Goal: Task Accomplishment & Management: Manage account settings

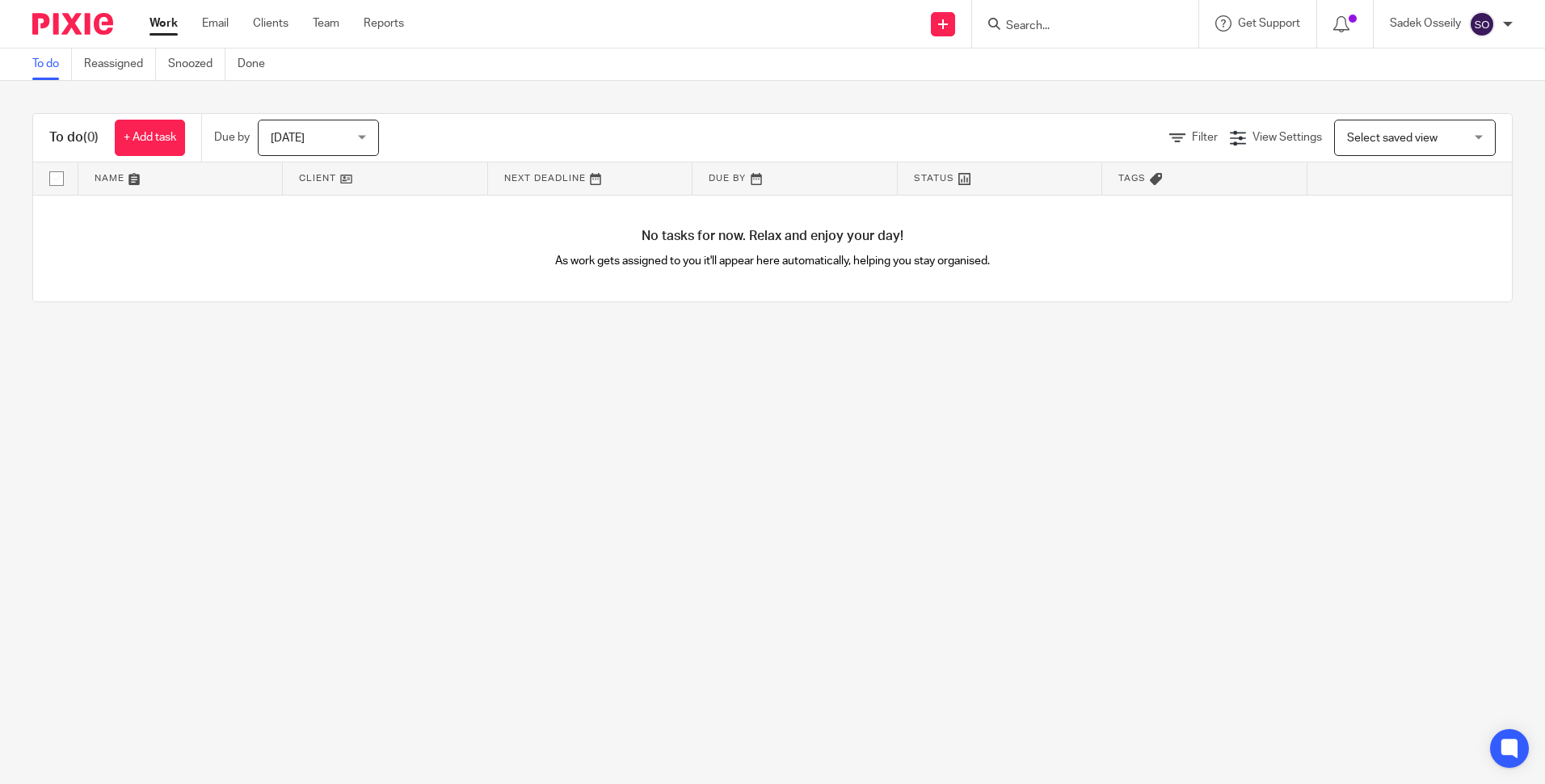
click at [65, 8] on div at bounding box center [67, 24] width 134 height 47
click at [63, 17] on img at bounding box center [73, 24] width 81 height 22
click at [361, 139] on div "Today Today" at bounding box center [318, 138] width 121 height 36
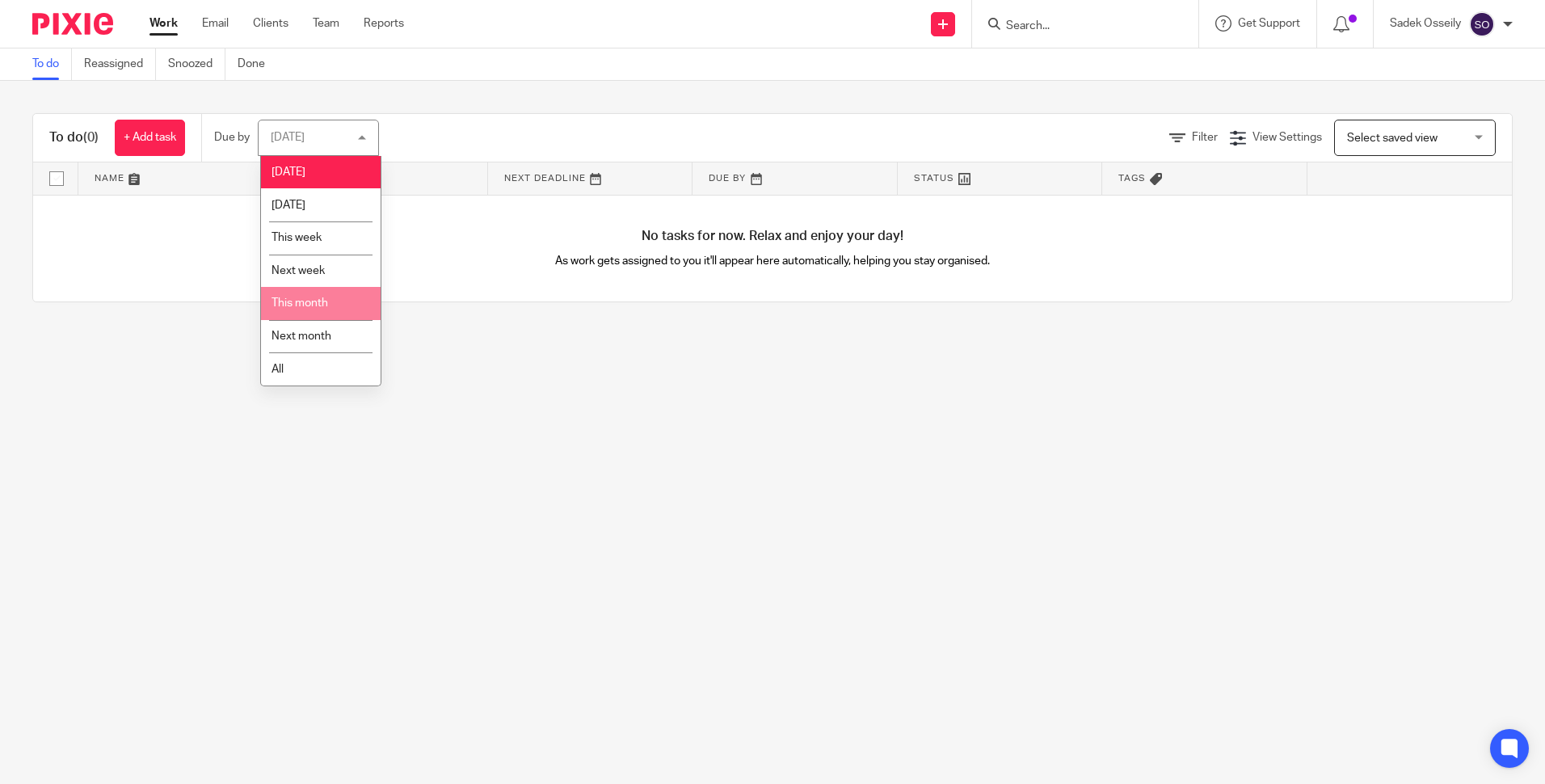
click at [318, 289] on li "This month" at bounding box center [321, 304] width 120 height 33
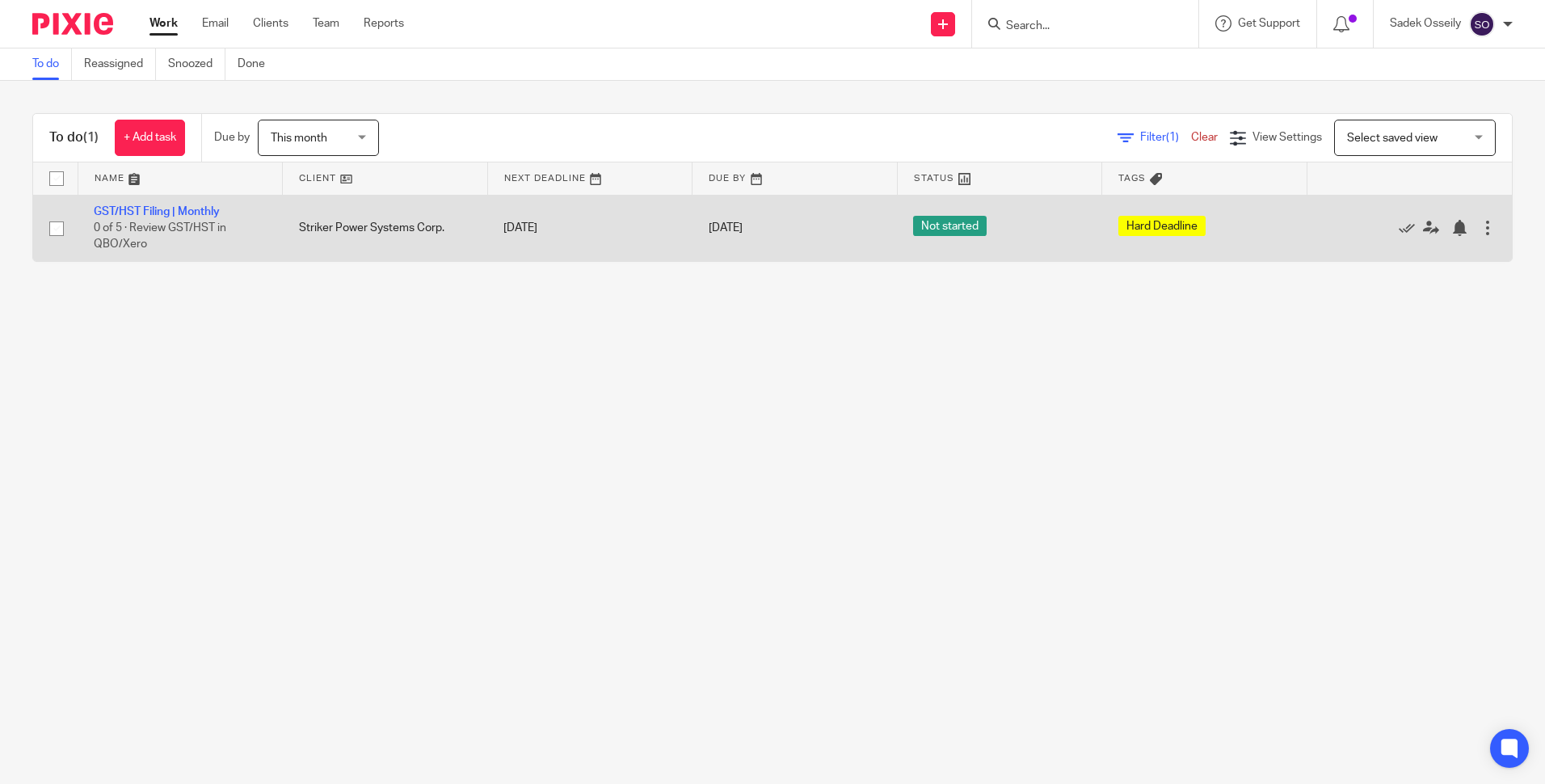
click at [1480, 226] on div at bounding box center [1488, 227] width 16 height 16
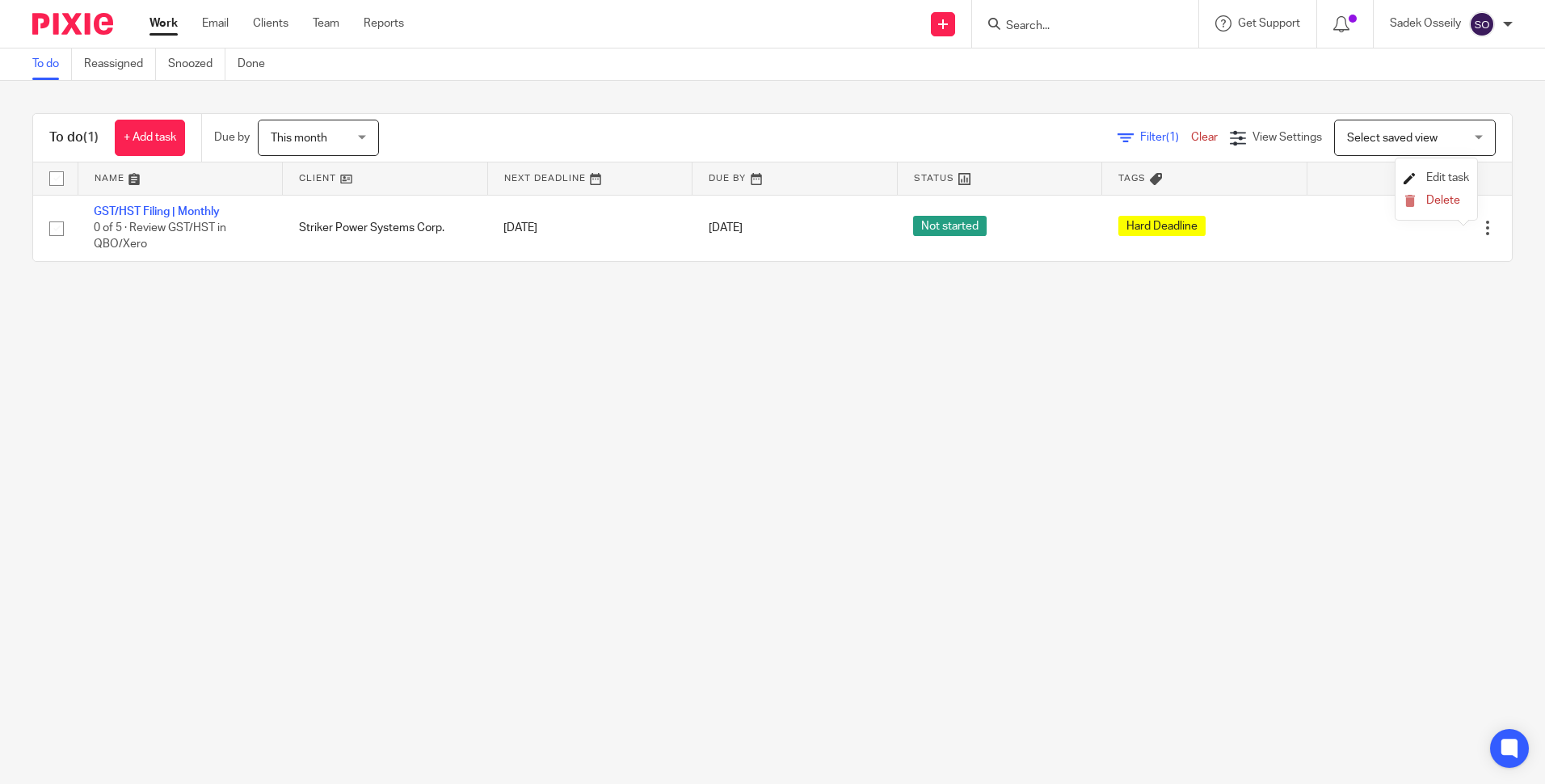
click at [1441, 176] on span "Edit task" at bounding box center [1449, 177] width 43 height 11
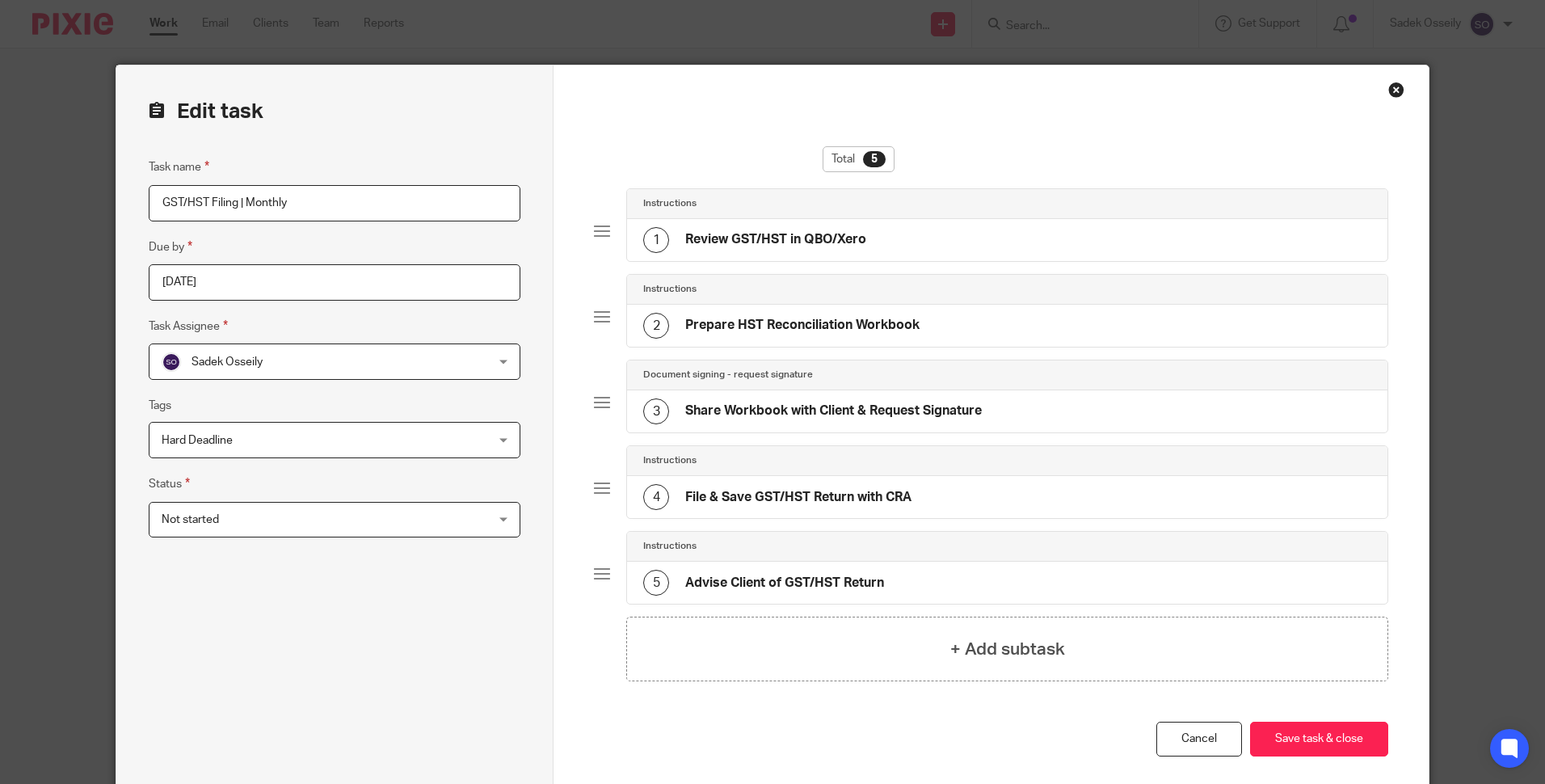
click at [262, 283] on input "2025-09-30" at bounding box center [335, 282] width 372 height 36
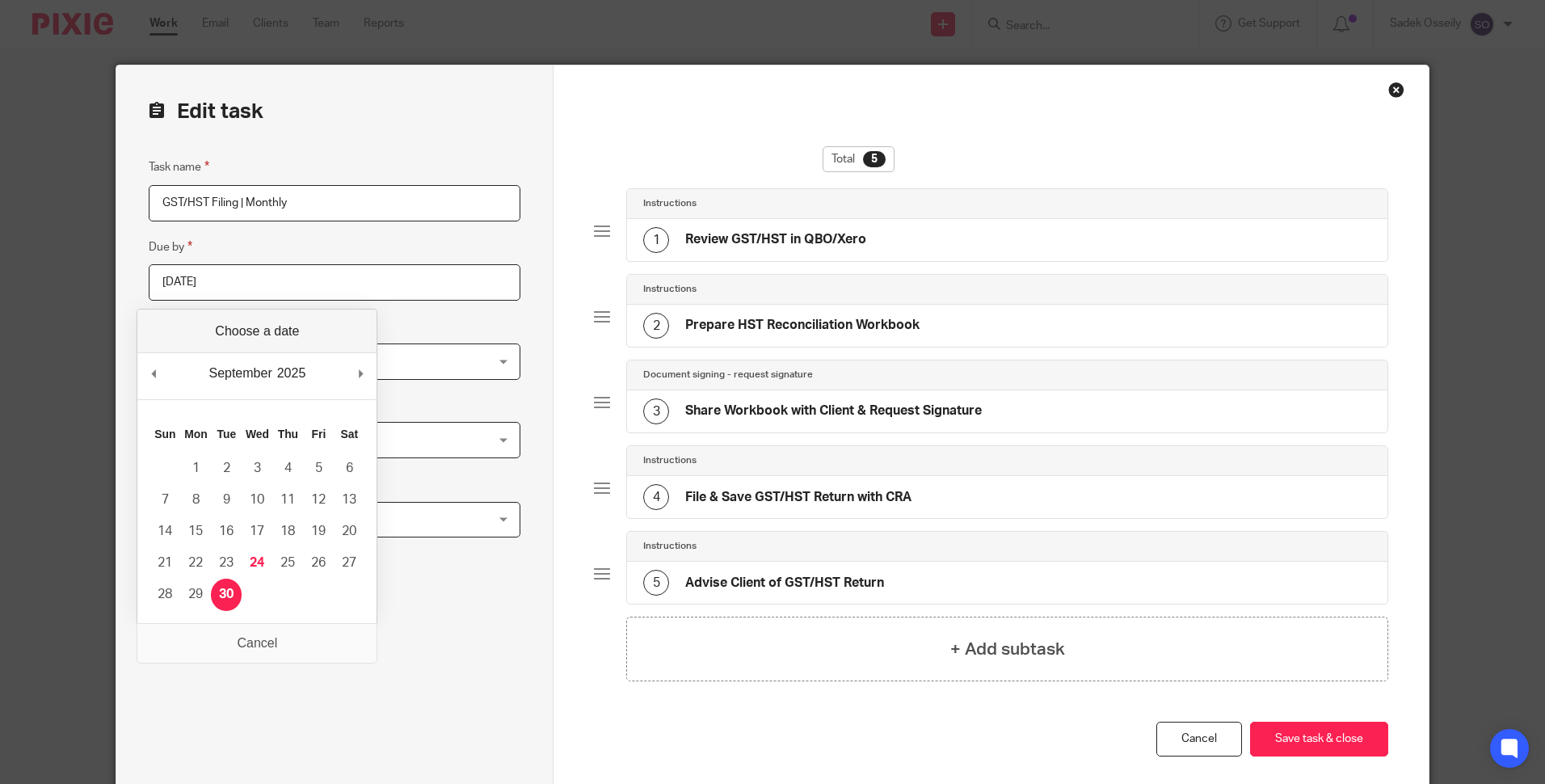
click at [355, 379] on div "September January February March April May June July August September October N…" at bounding box center [257, 376] width 239 height 46
type input "2025-10-31"
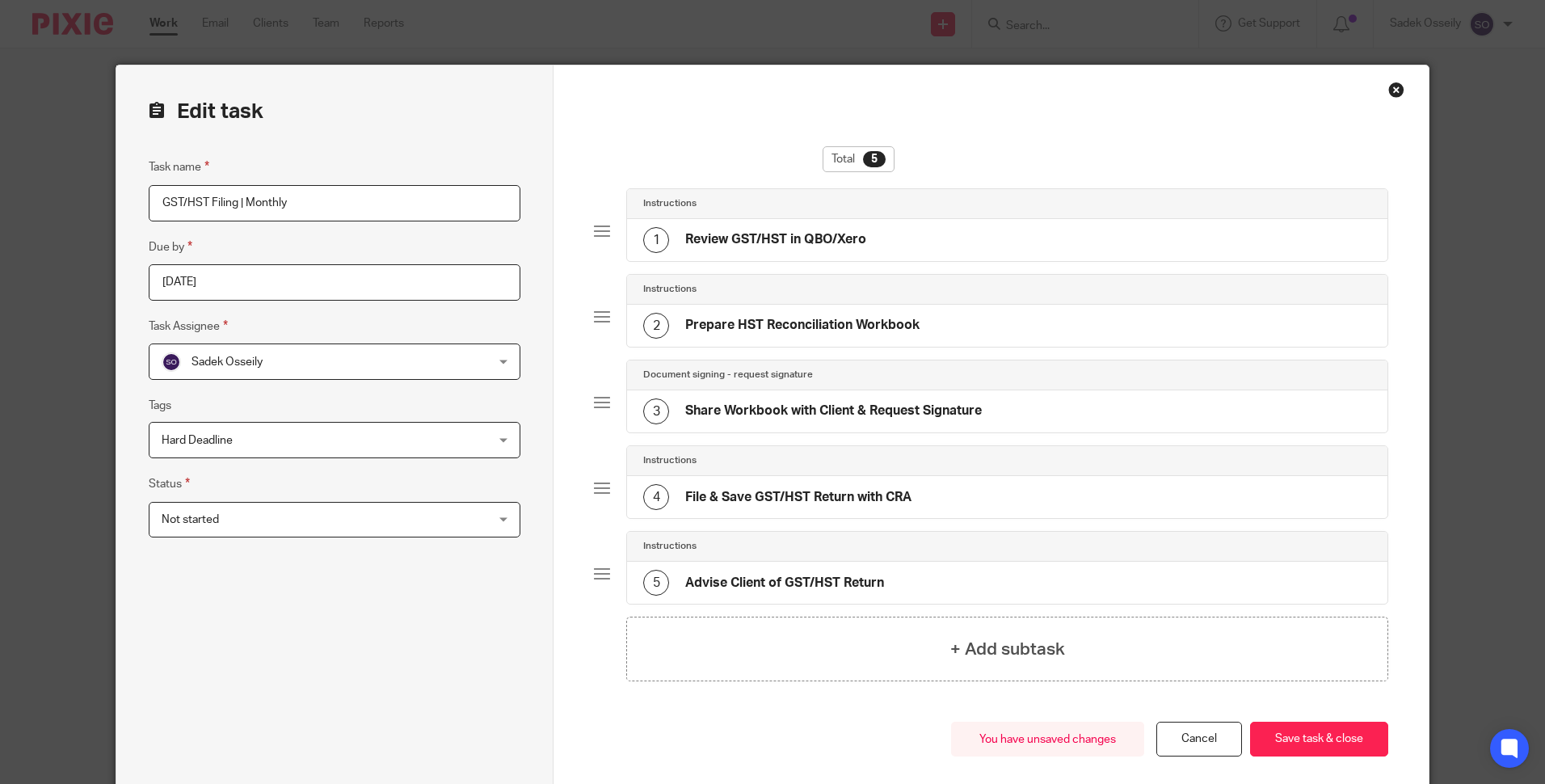
click at [1391, 92] on div "Close this dialog window" at bounding box center [1396, 90] width 16 height 16
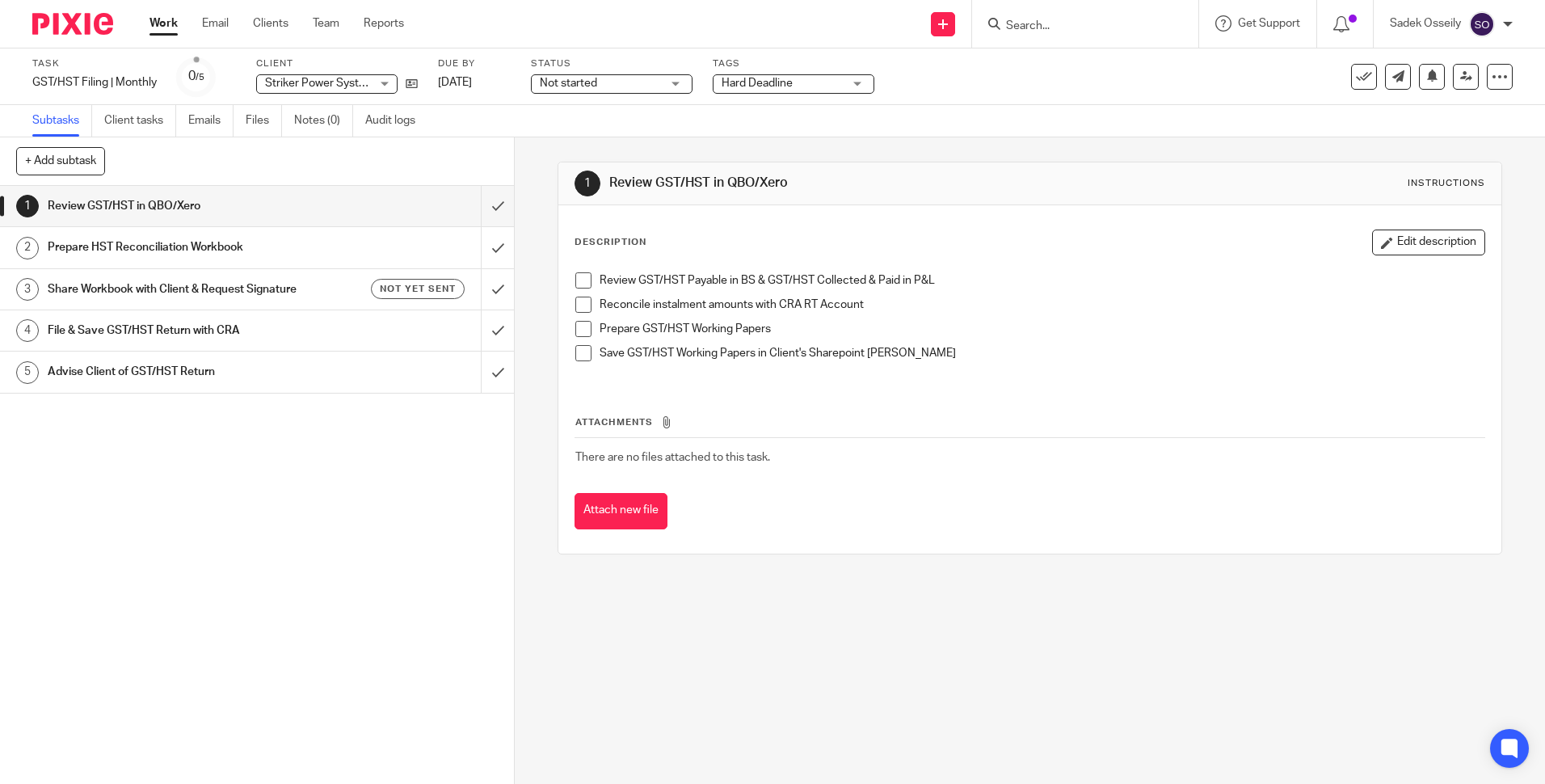
click at [73, 33] on img at bounding box center [73, 24] width 81 height 22
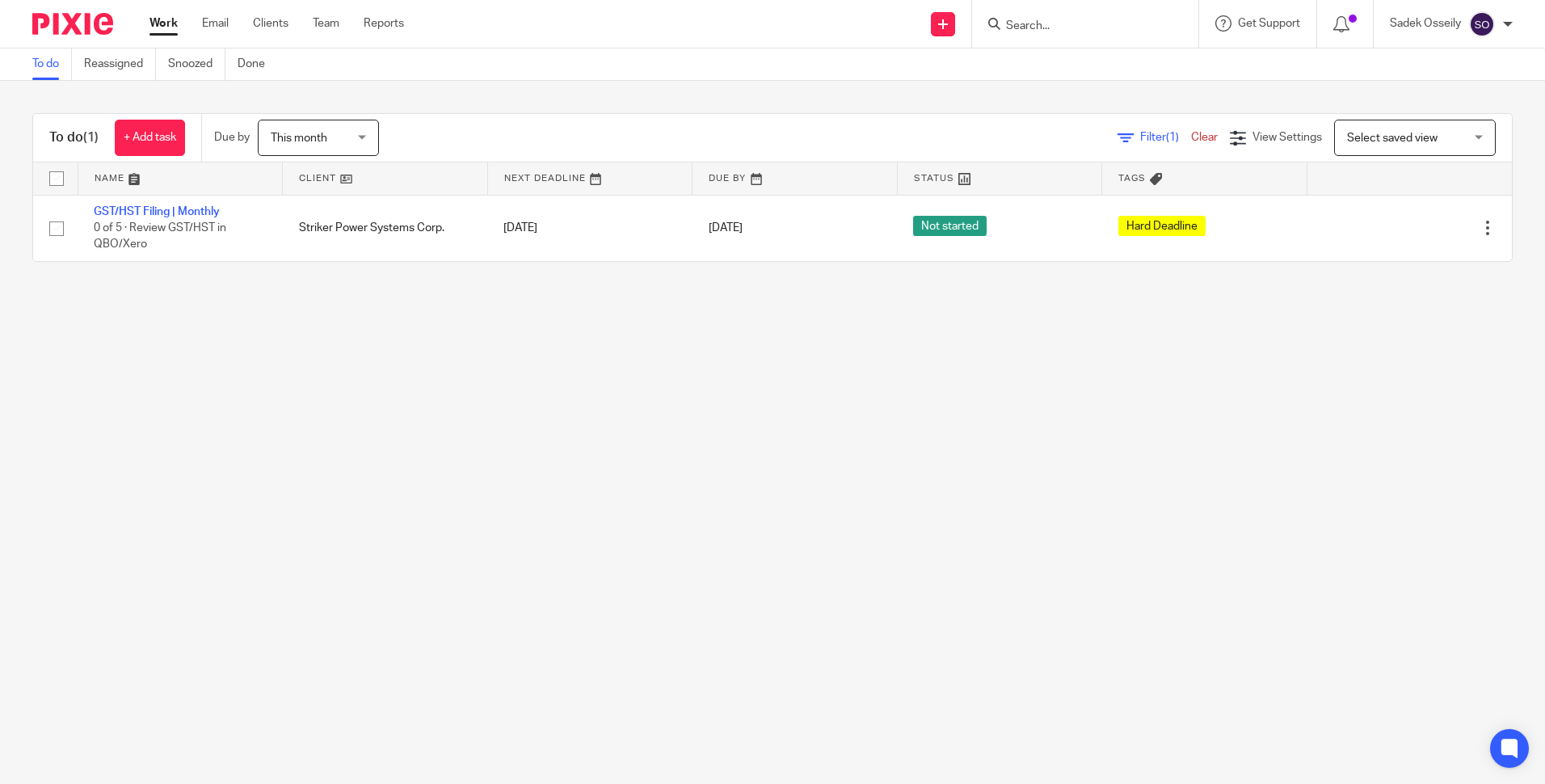
click at [368, 143] on div "This month This month" at bounding box center [318, 138] width 121 height 36
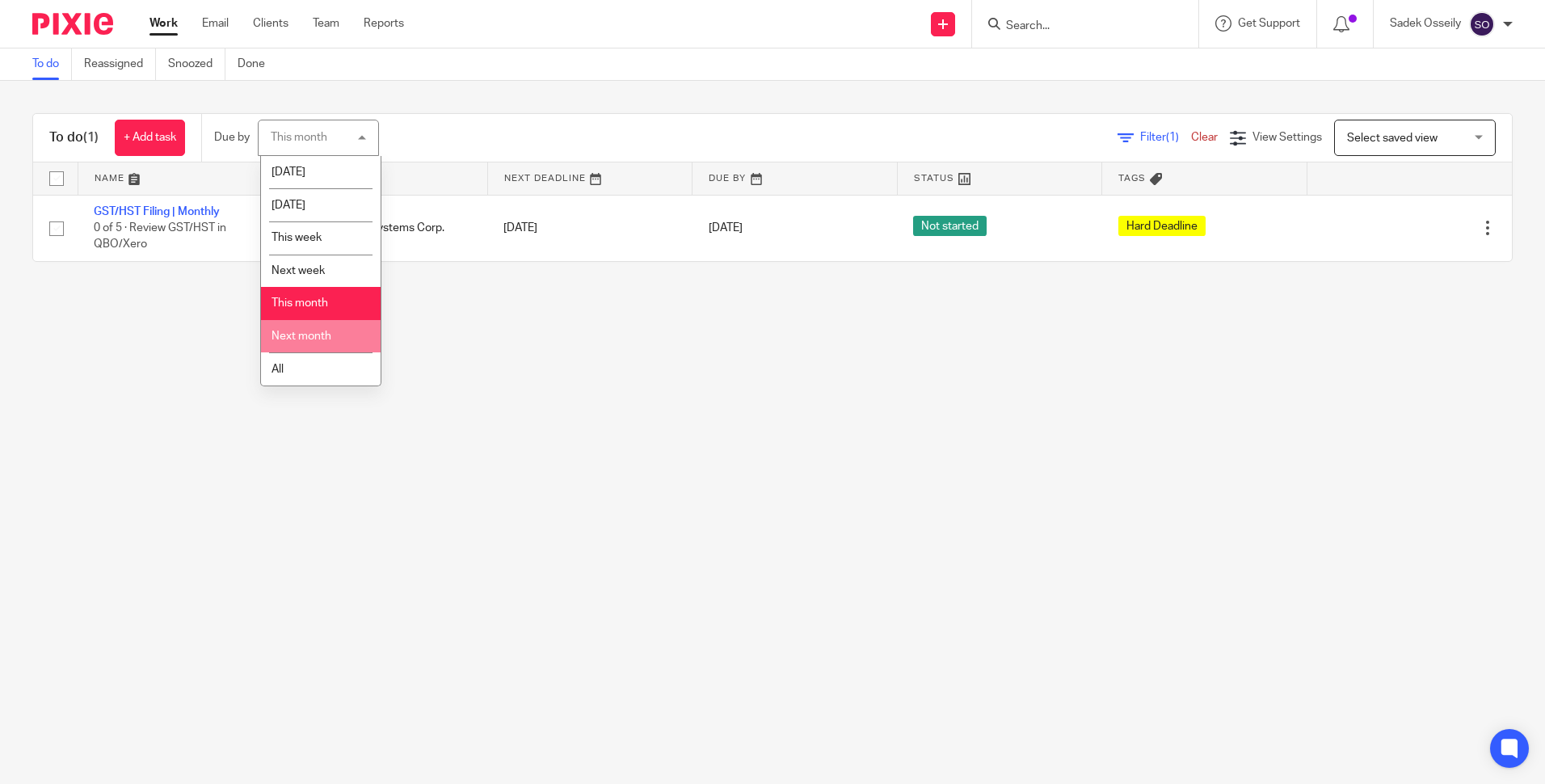
click at [332, 329] on li "Next month" at bounding box center [321, 336] width 120 height 33
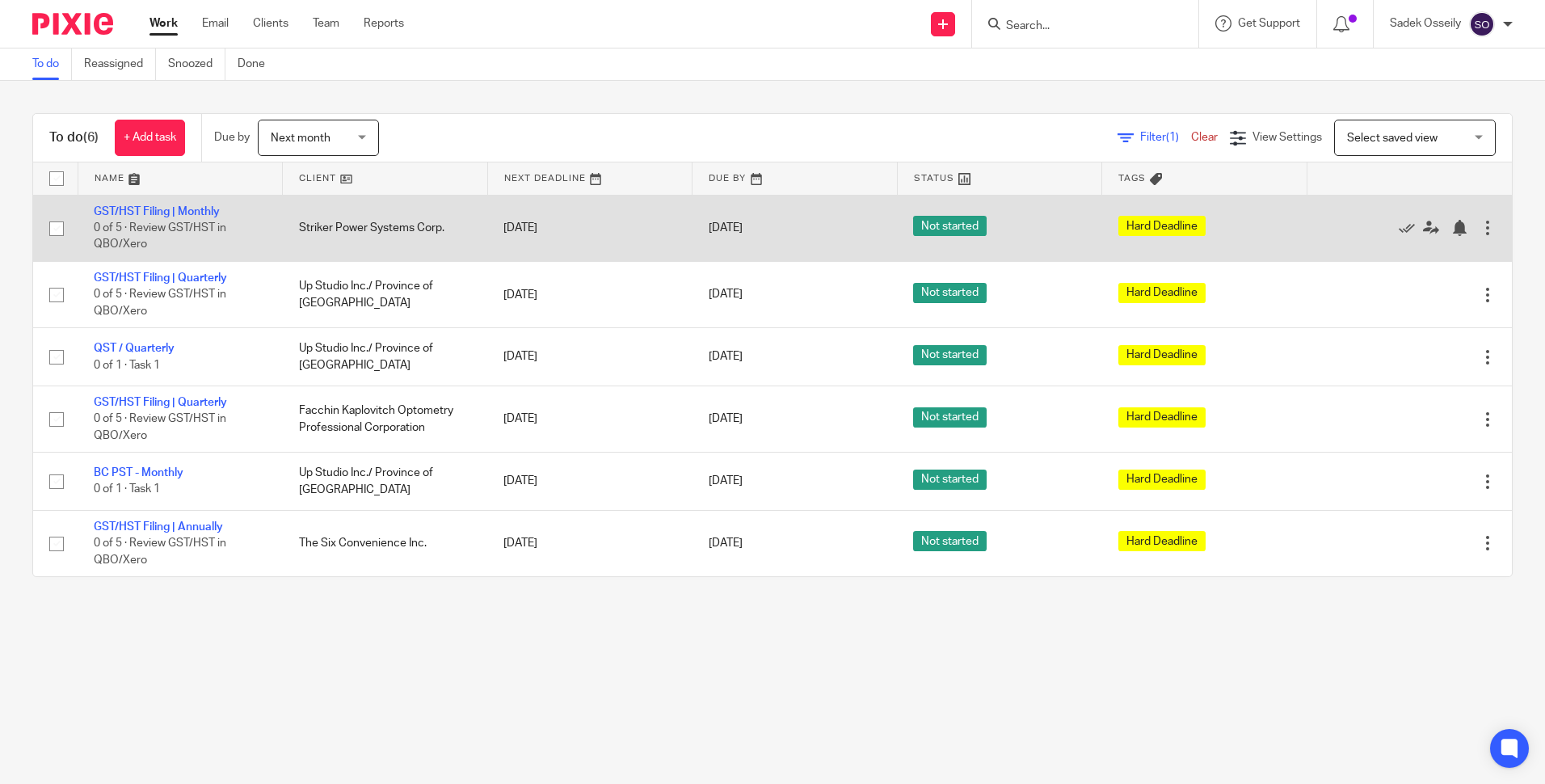
click at [1480, 230] on div at bounding box center [1488, 227] width 16 height 16
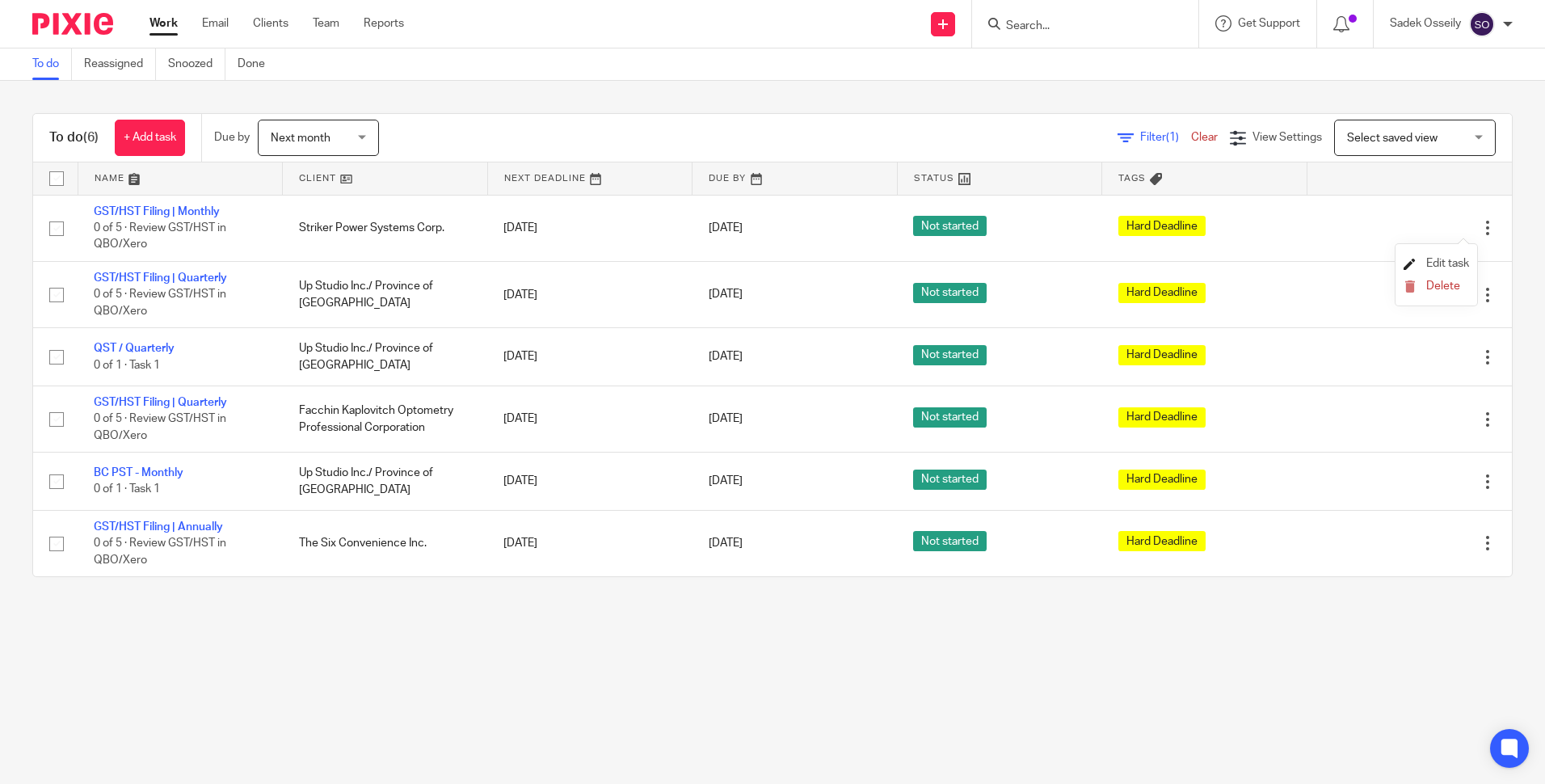
click at [1446, 261] on span "Edit task" at bounding box center [1449, 263] width 43 height 11
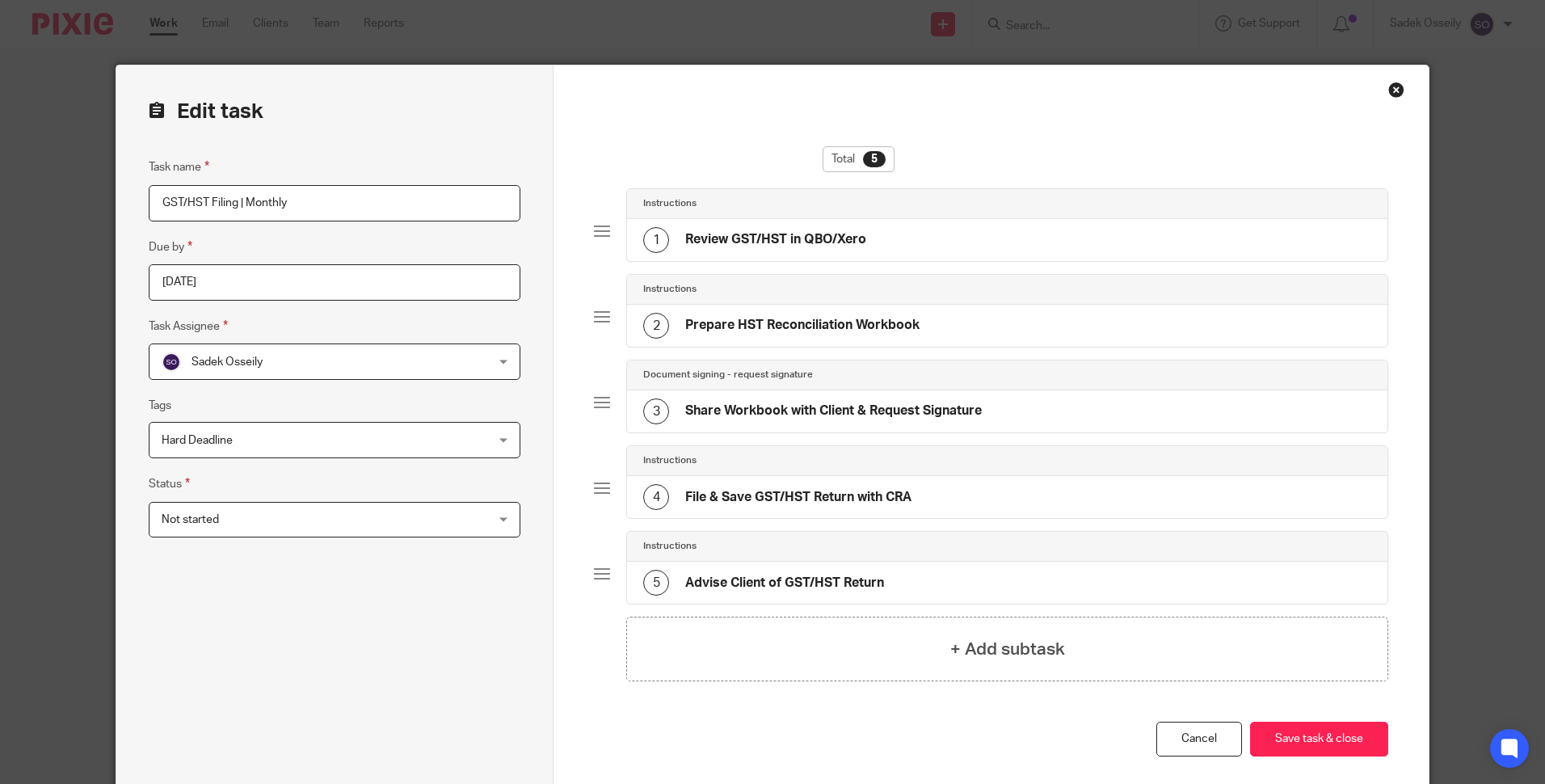
click at [319, 282] on input "2025-09-30" at bounding box center [335, 282] width 372 height 36
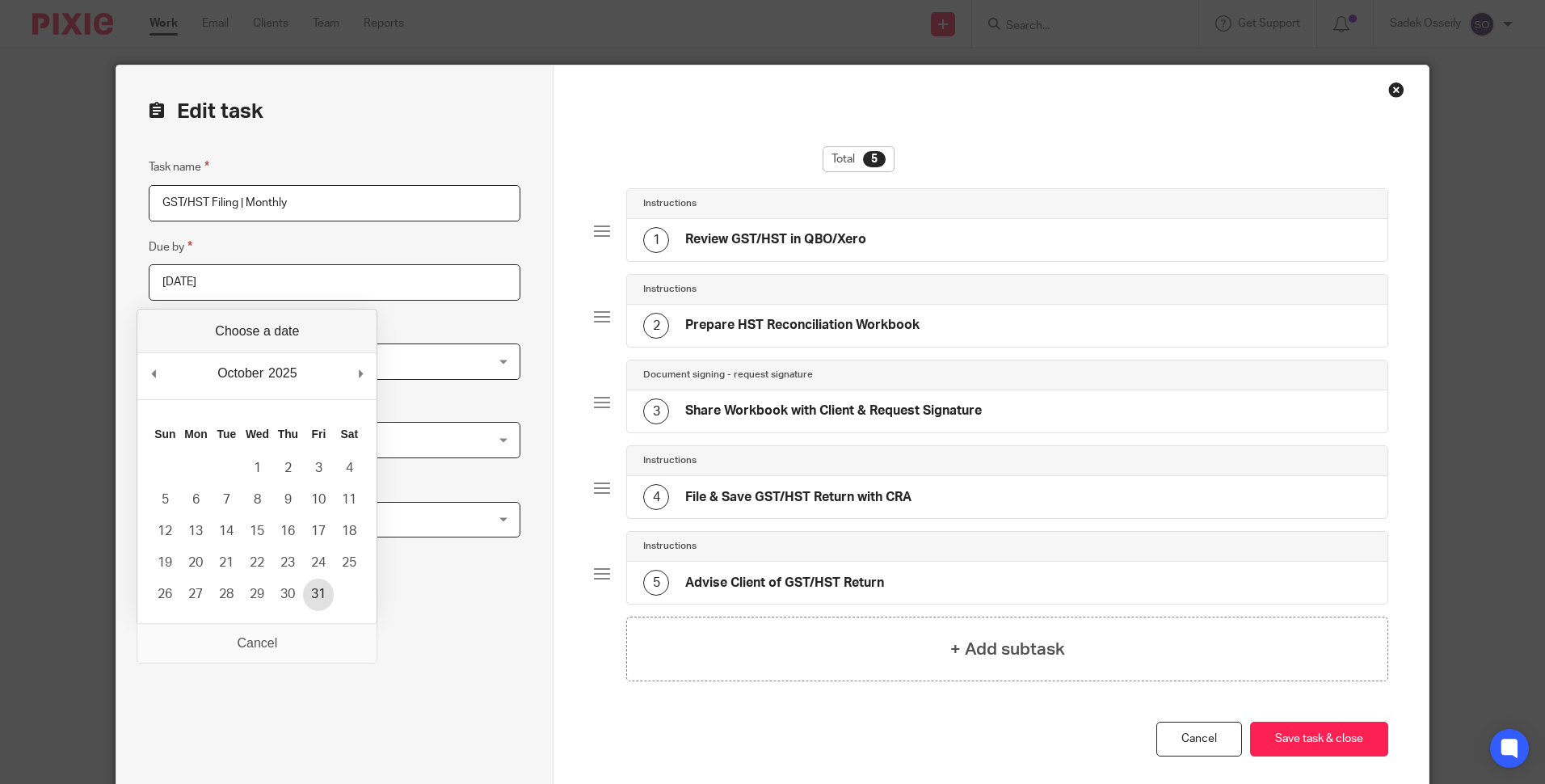
type input "2025-10-31"
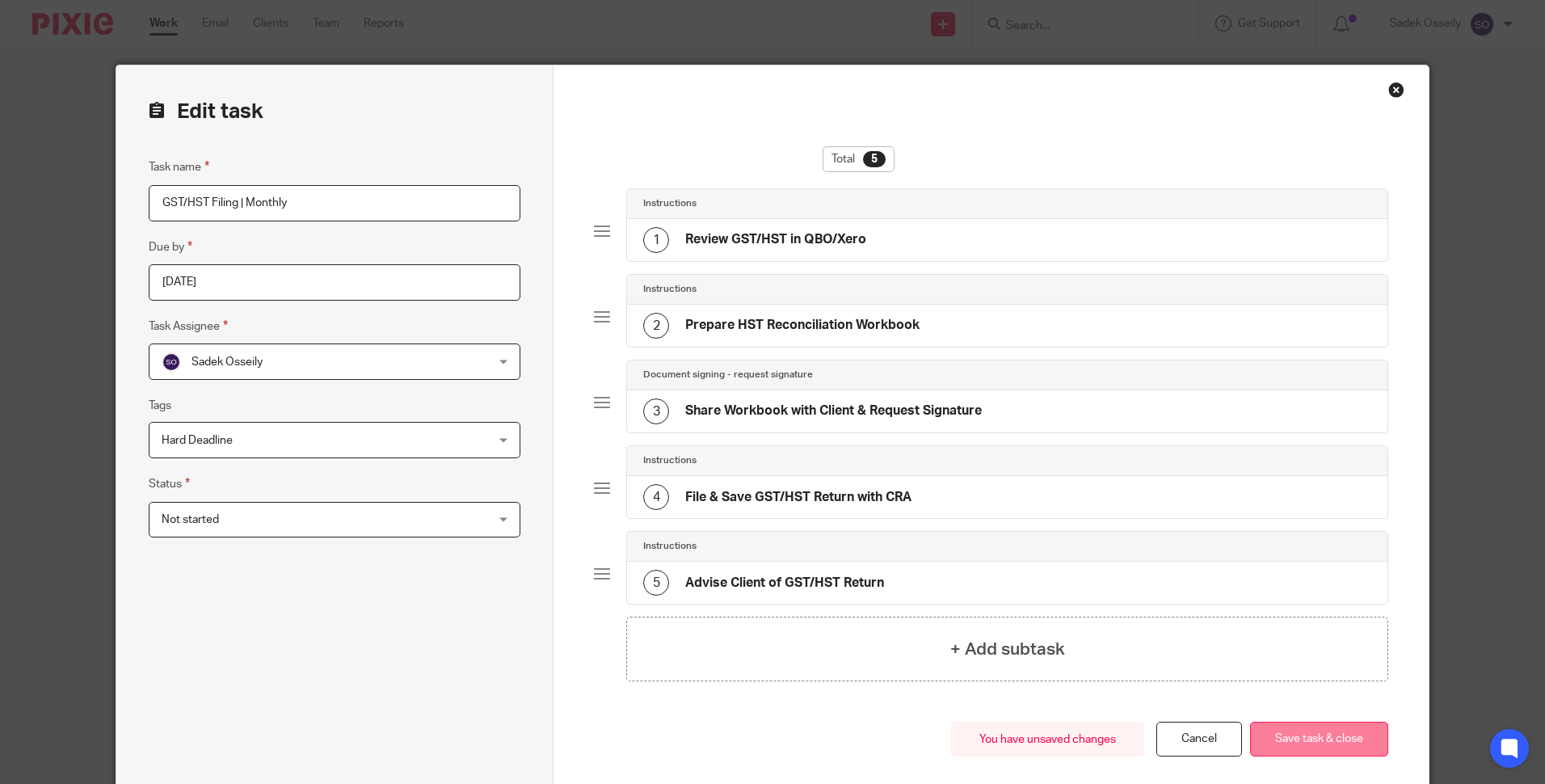
click at [1340, 737] on button "Save task & close" at bounding box center [1320, 738] width 138 height 34
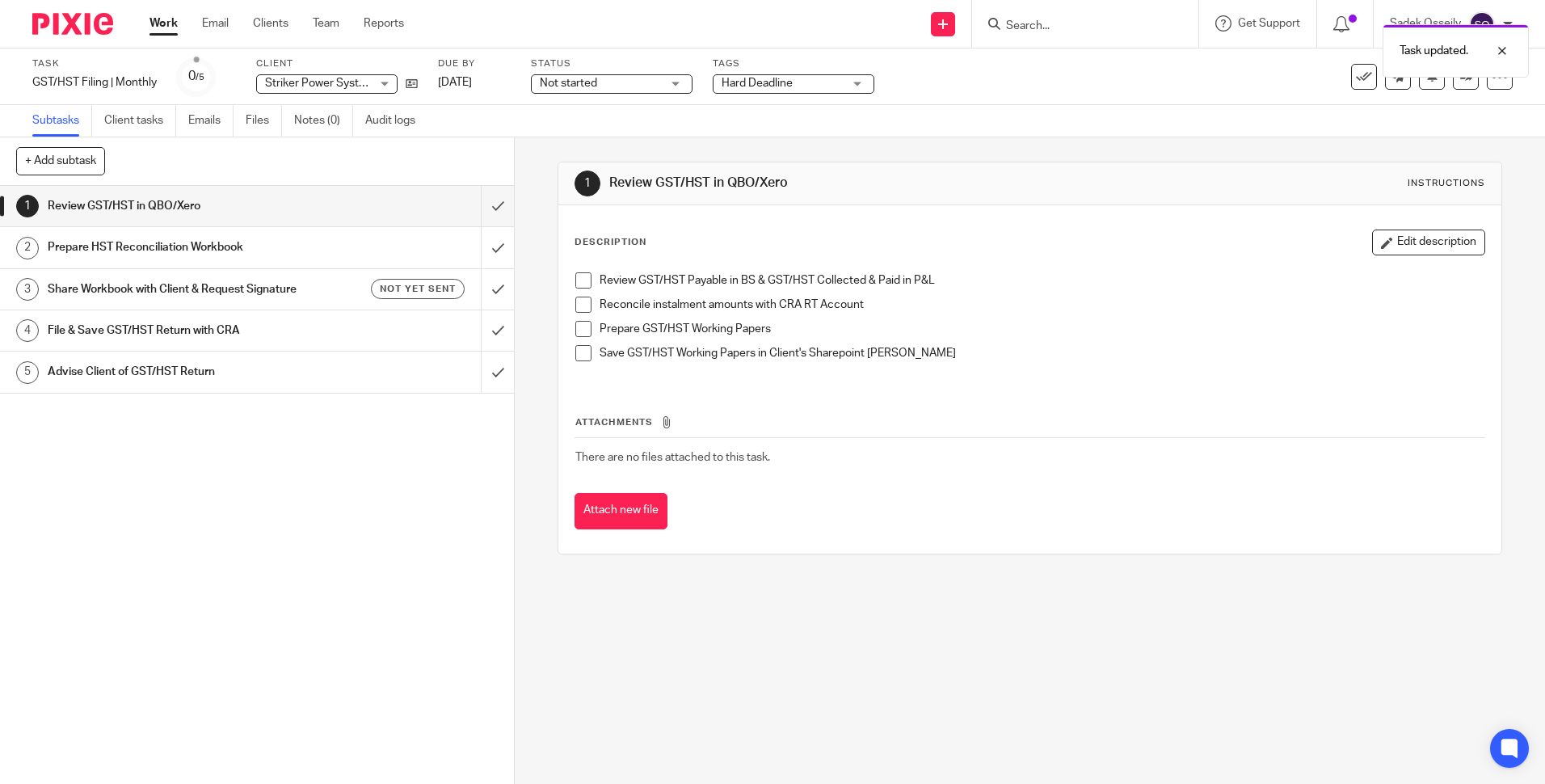
click at [69, 30] on img at bounding box center [73, 24] width 81 height 22
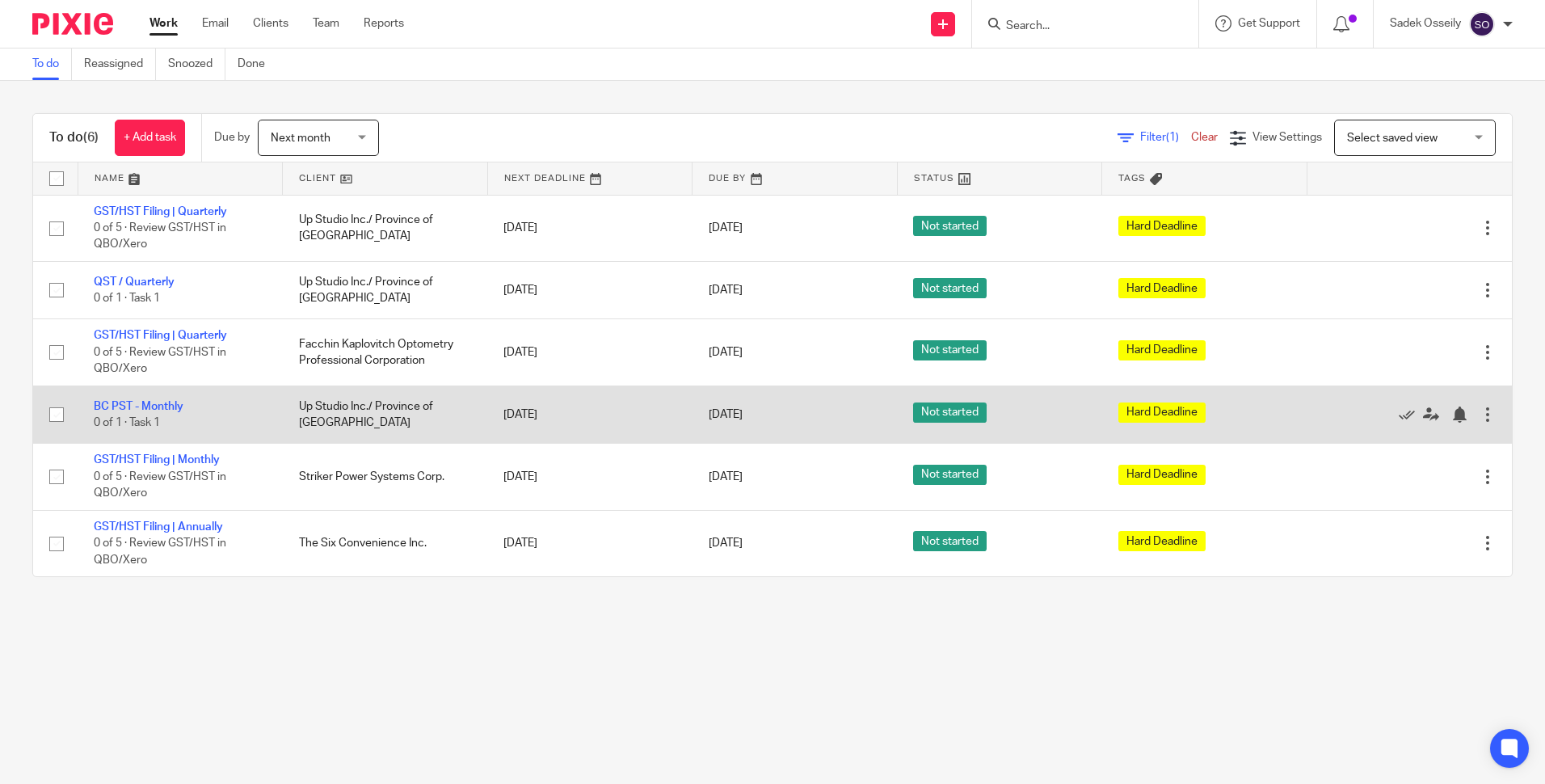
click at [1480, 413] on div at bounding box center [1488, 414] width 16 height 16
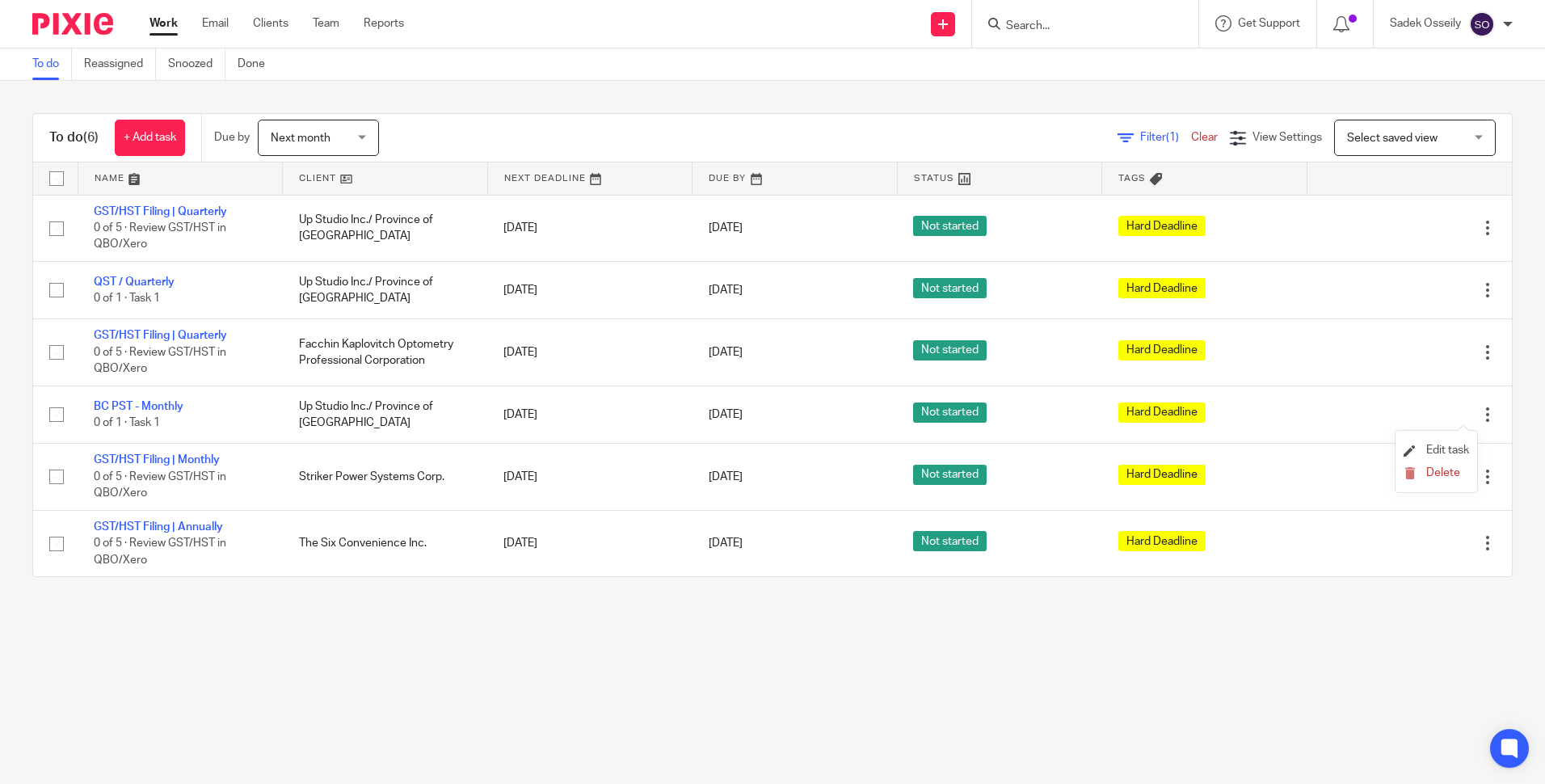
click at [1450, 444] on li "Edit task" at bounding box center [1437, 451] width 66 height 25
click at [1432, 446] on span "Edit task" at bounding box center [1449, 450] width 43 height 11
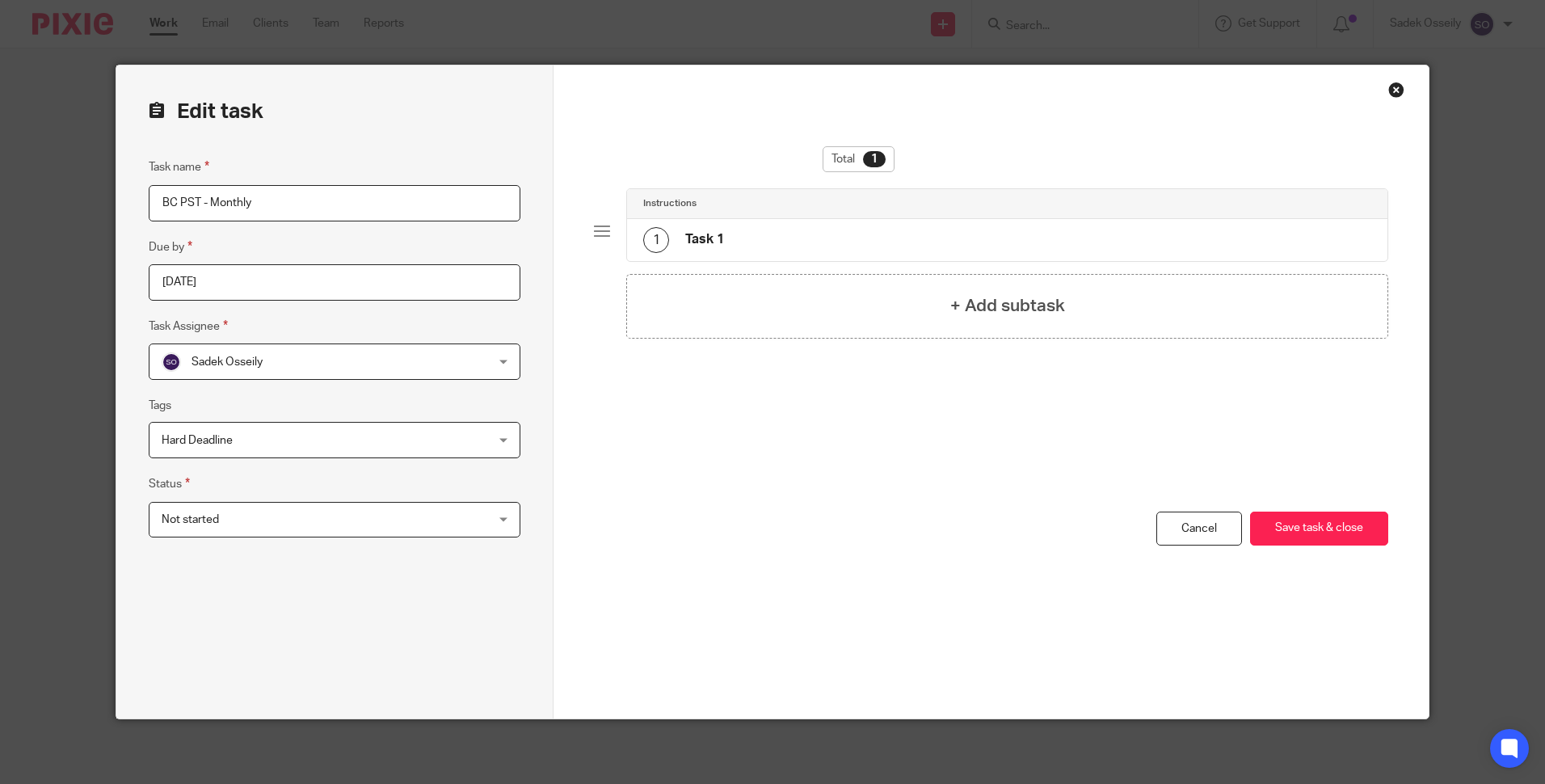
click at [318, 285] on input "[DATE]" at bounding box center [335, 282] width 372 height 36
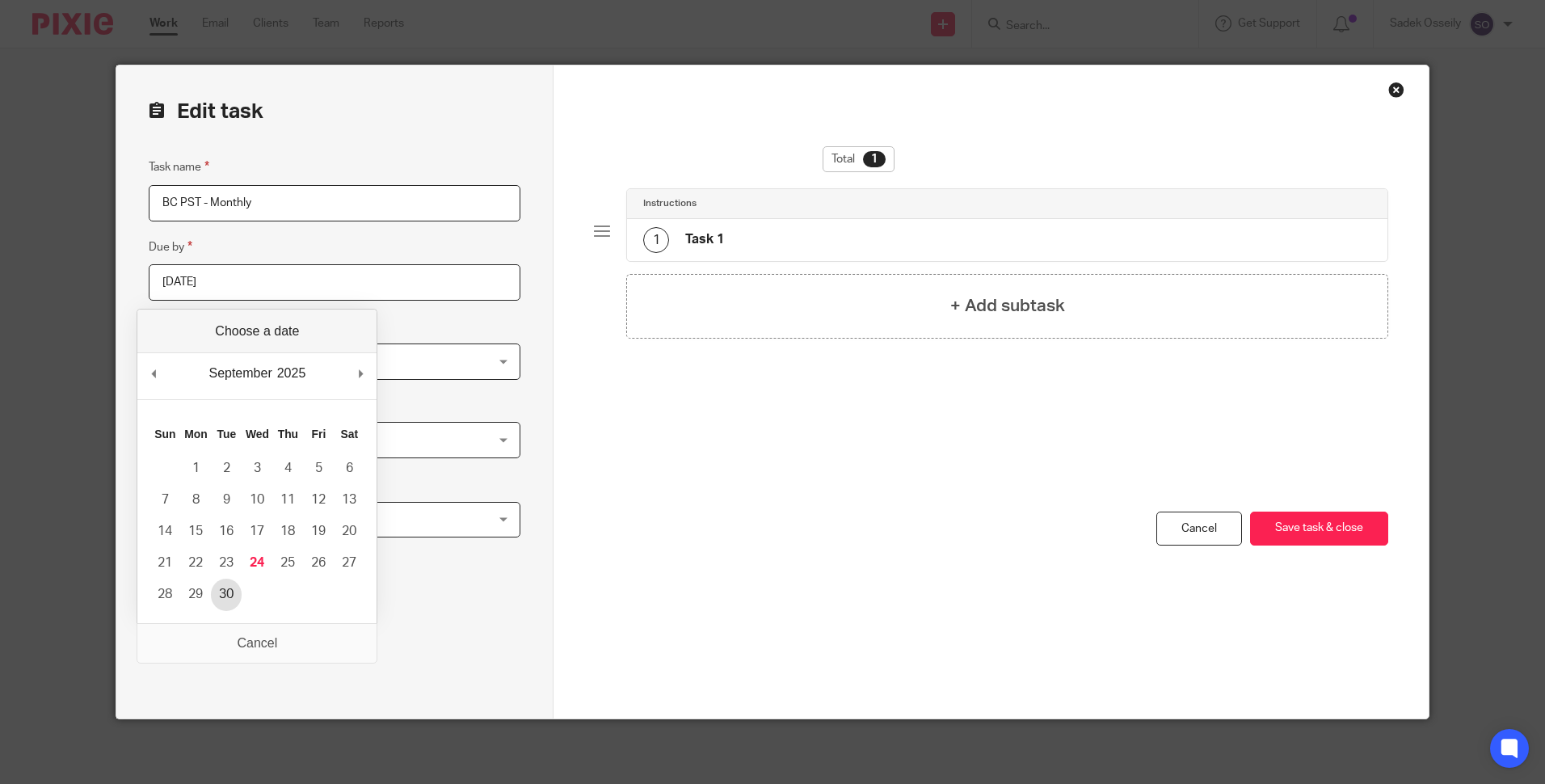
type input "[DATE]"
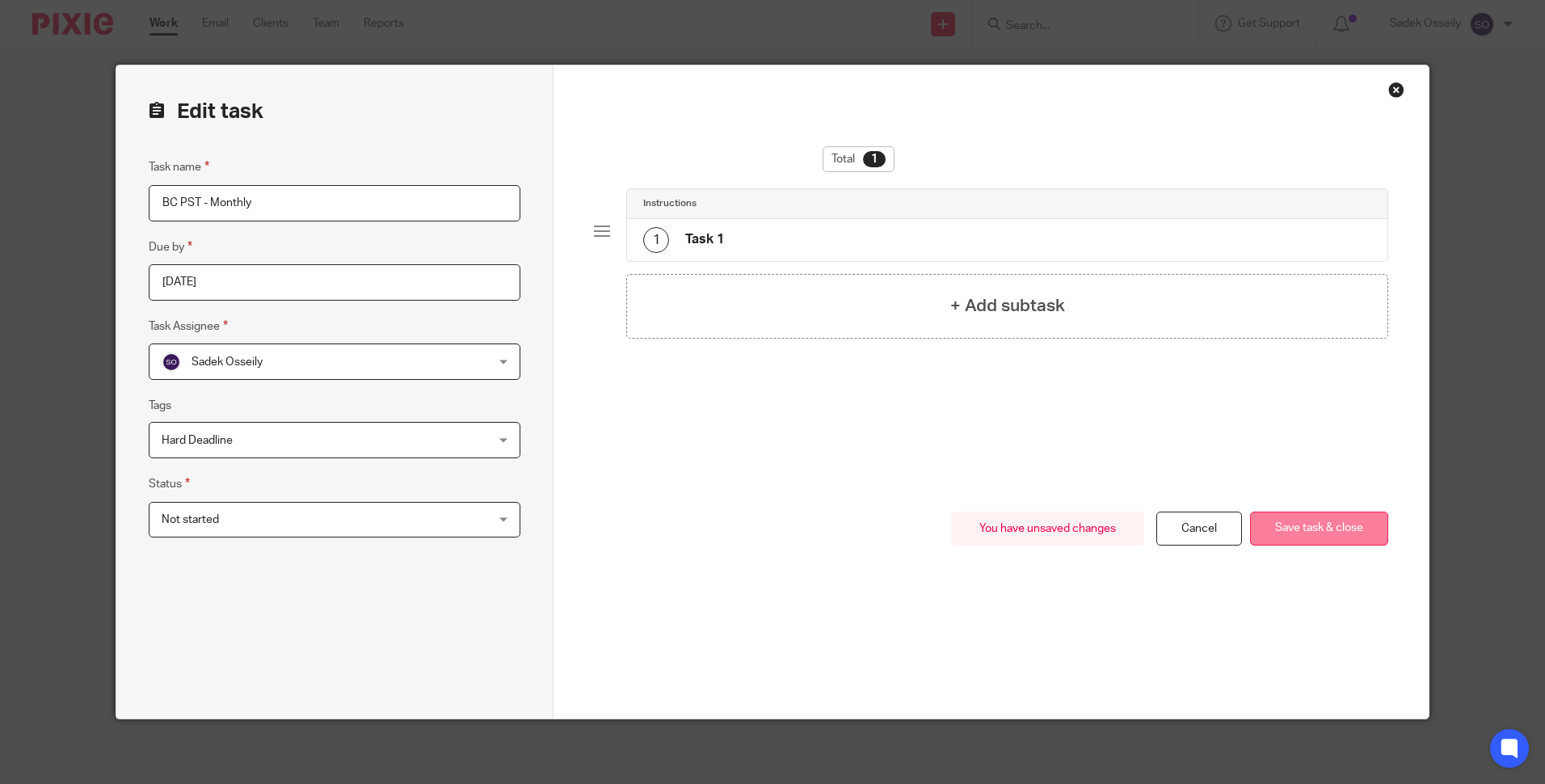
click at [1320, 526] on button "Save task & close" at bounding box center [1320, 528] width 138 height 34
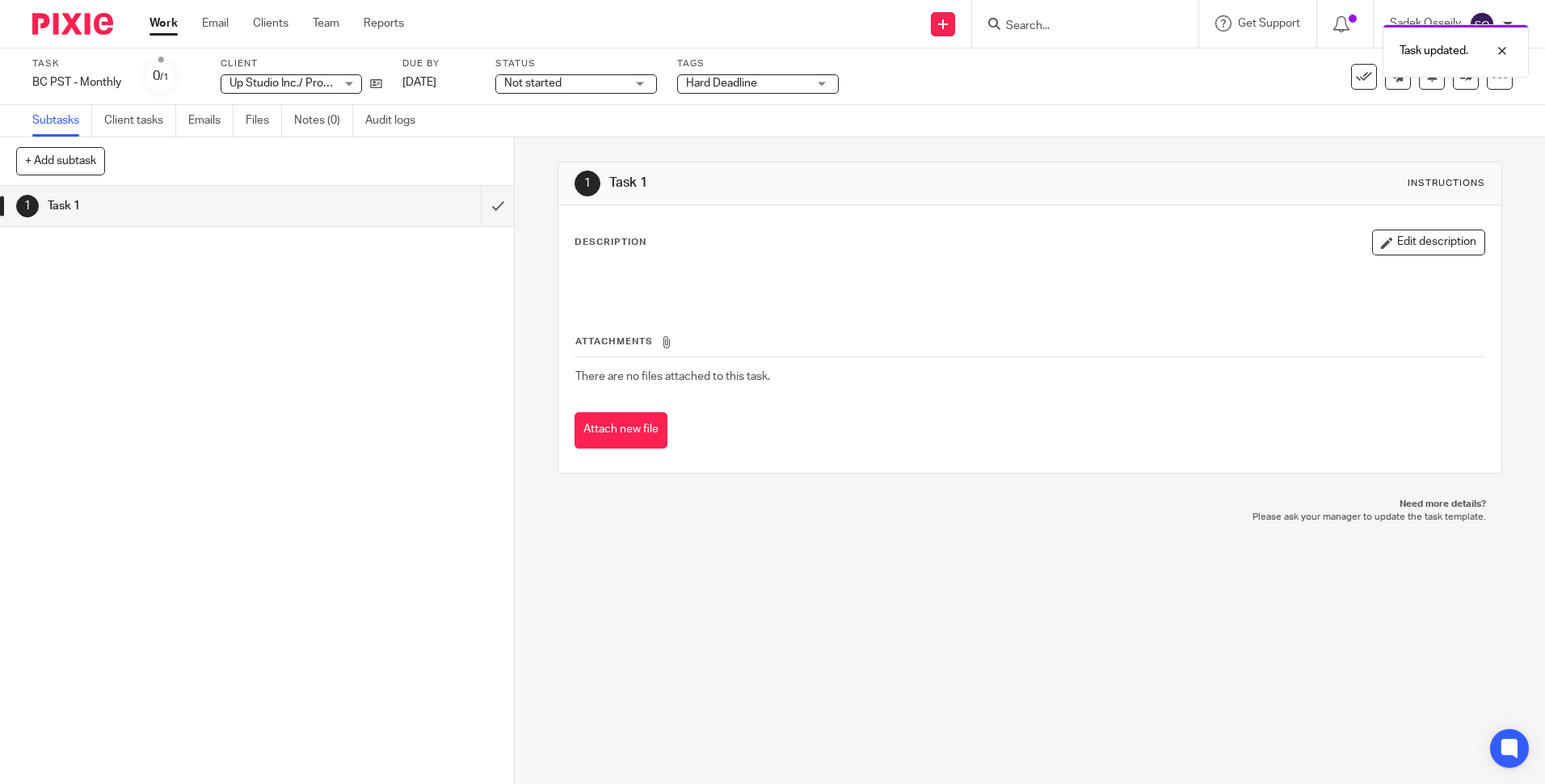
click at [52, 25] on img at bounding box center [73, 24] width 81 height 22
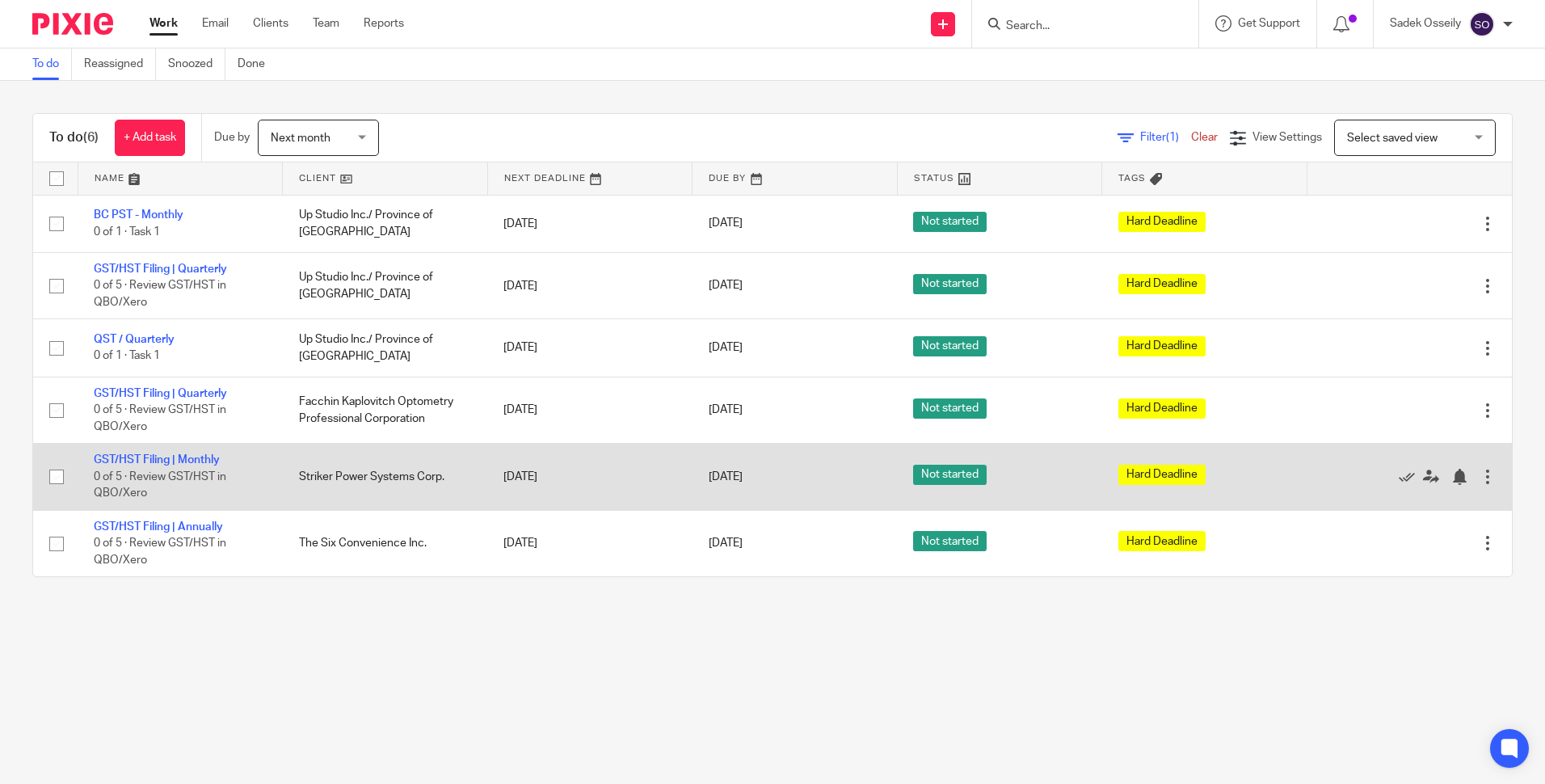
click at [1480, 481] on div at bounding box center [1488, 476] width 16 height 16
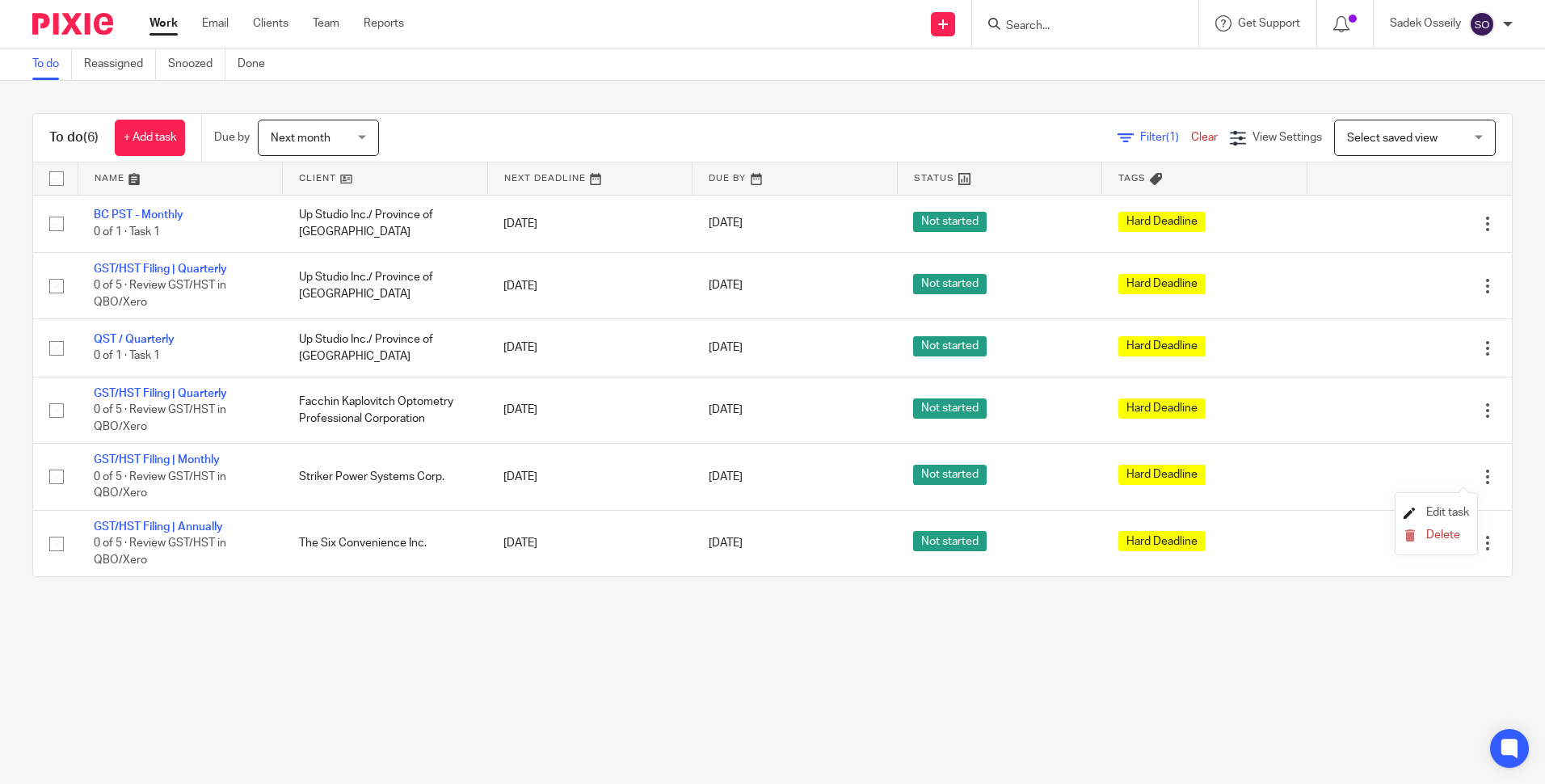
click at [1441, 508] on span "Edit task" at bounding box center [1449, 512] width 43 height 11
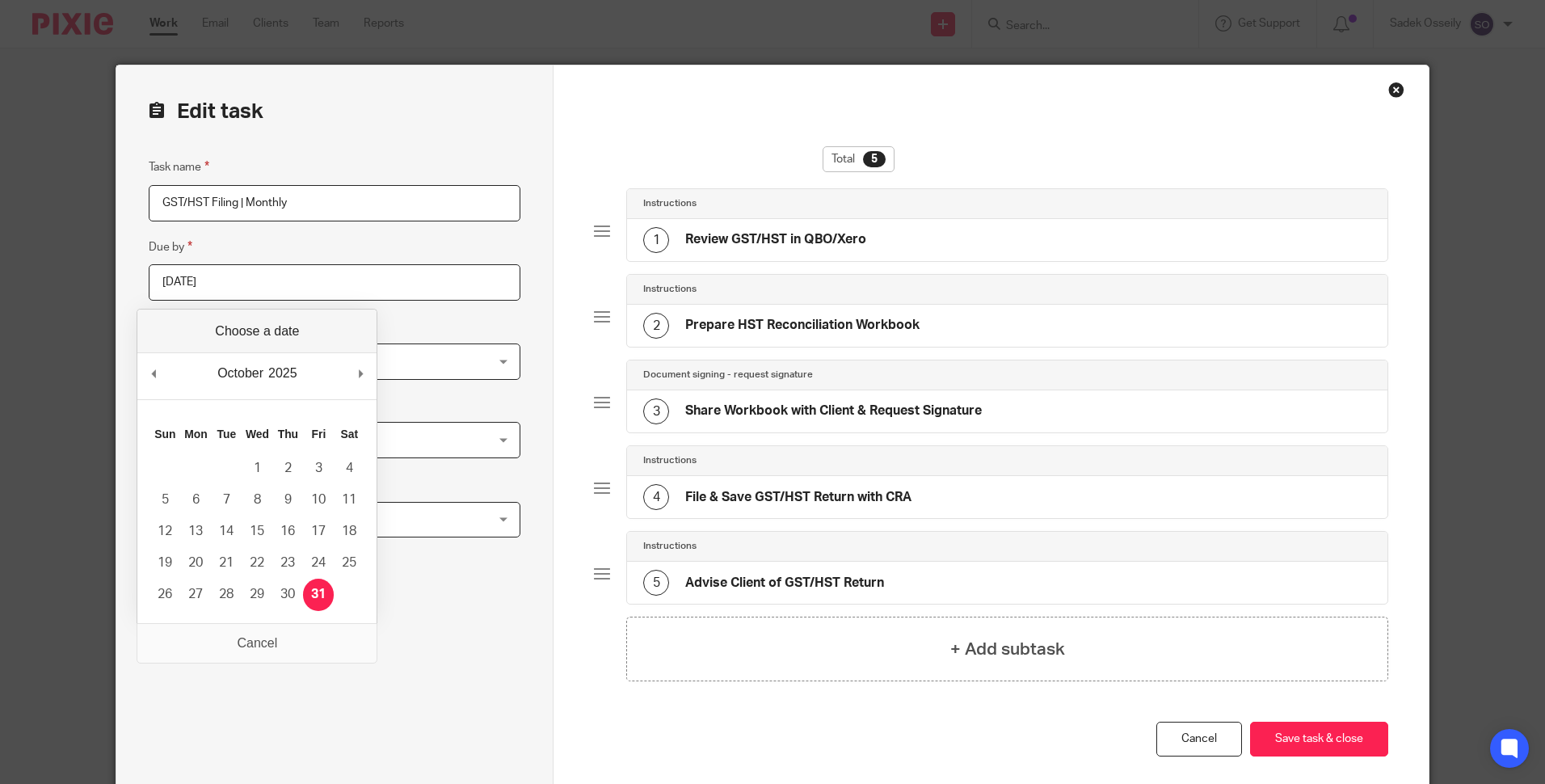
click at [283, 278] on input "[DATE]" at bounding box center [335, 282] width 372 height 36
type input "[DATE]"
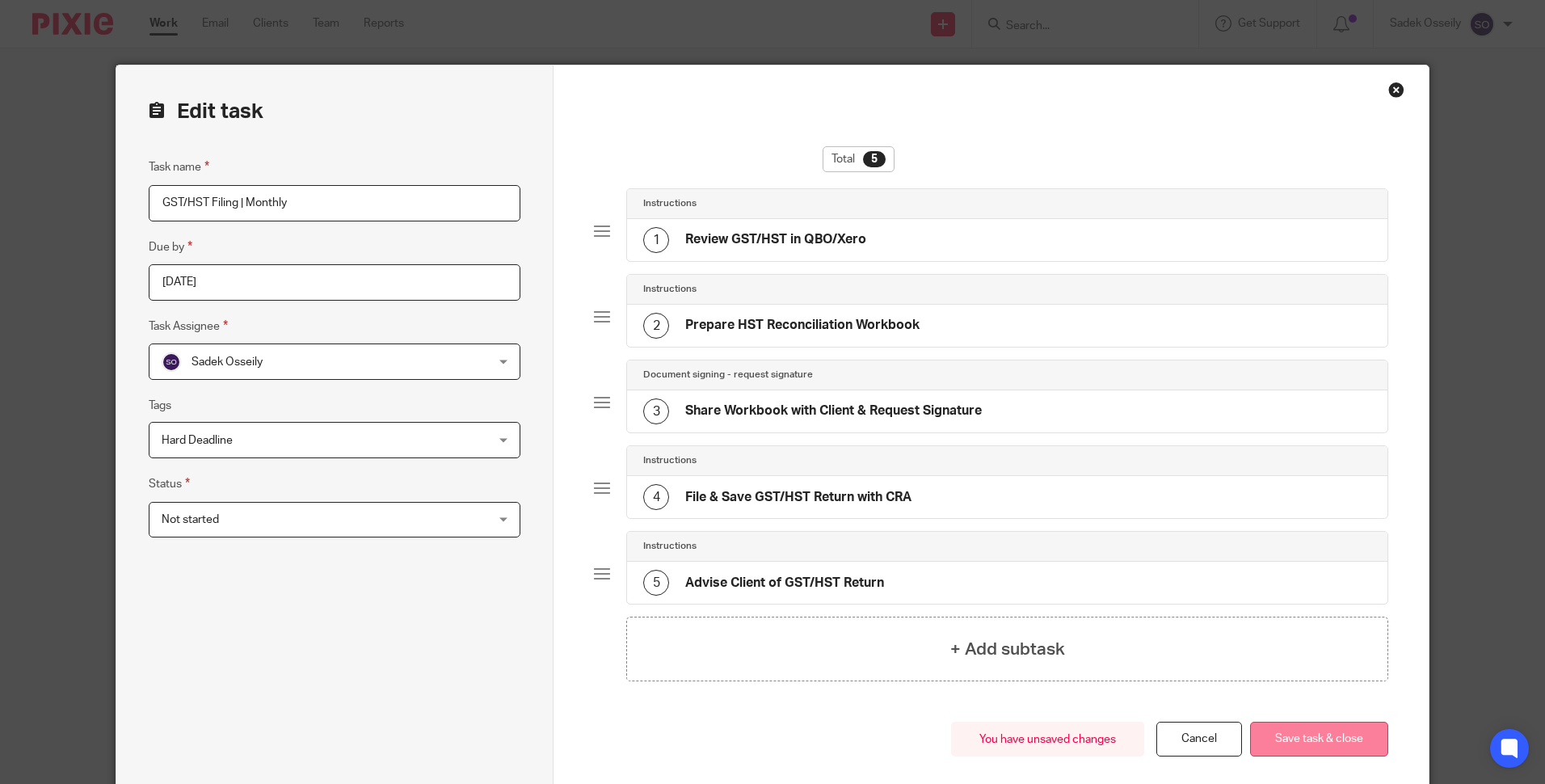
click at [1328, 734] on button "Save task & close" at bounding box center [1320, 738] width 138 height 34
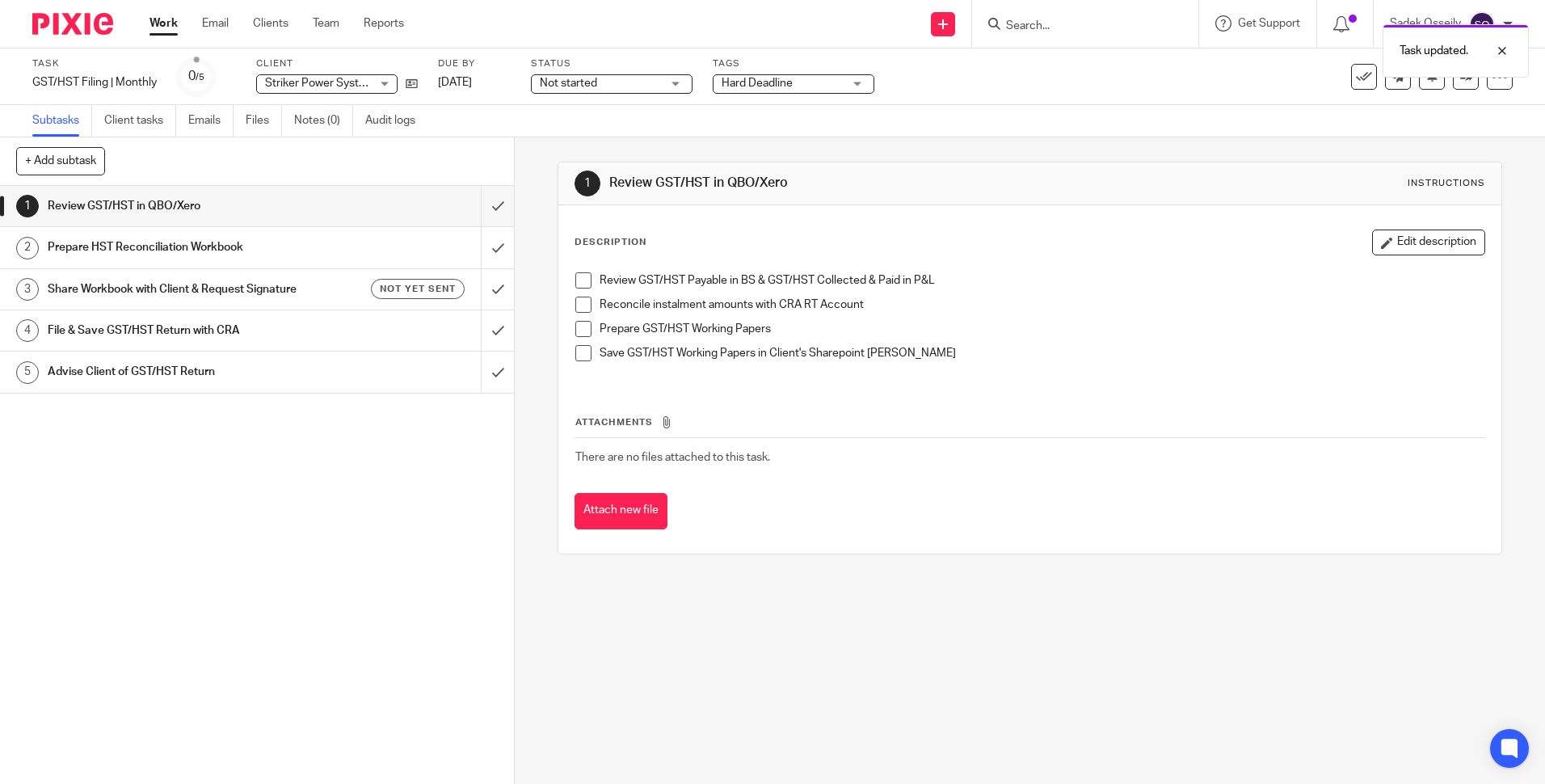
click at [93, 25] on img at bounding box center [73, 24] width 81 height 22
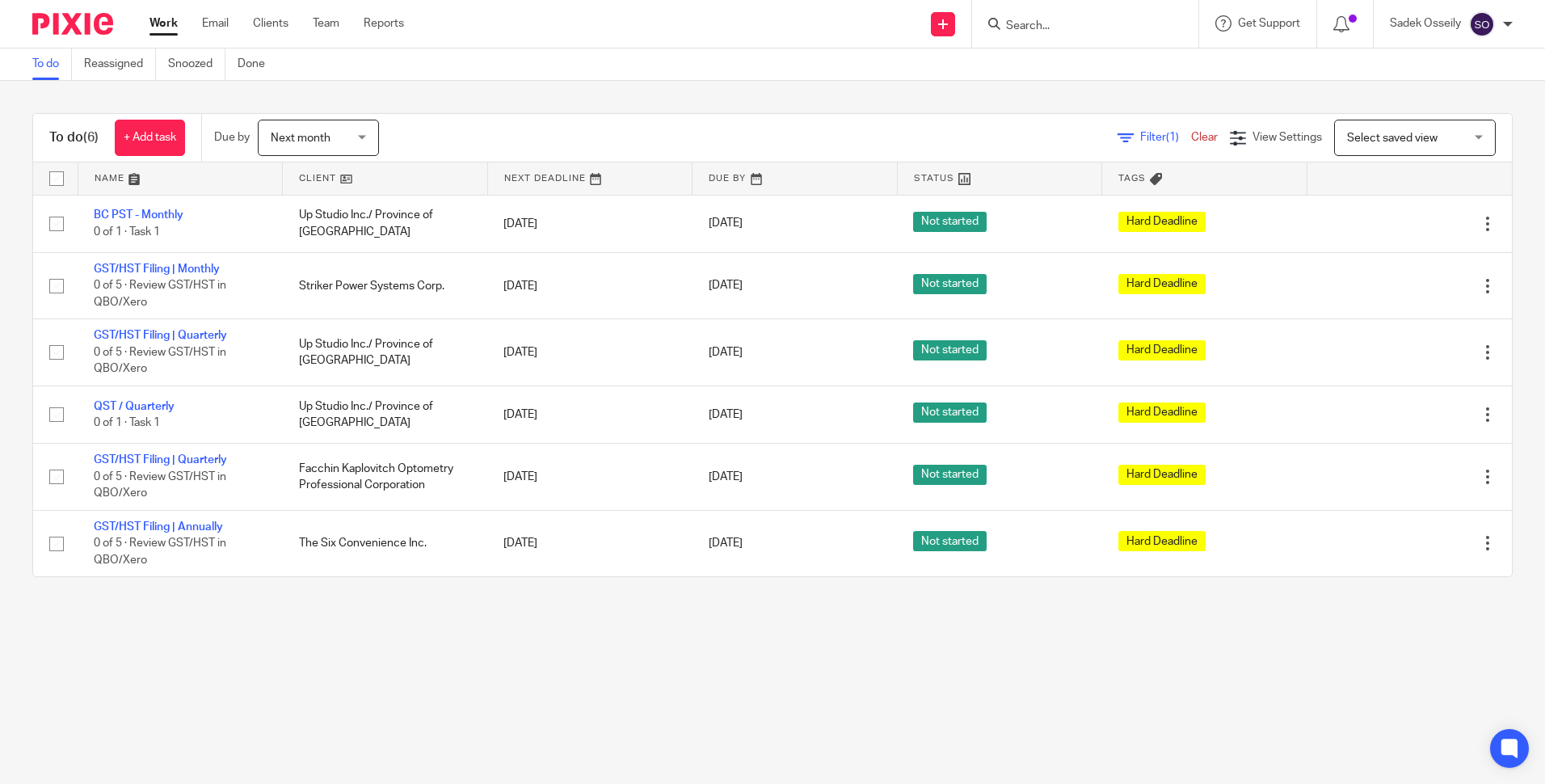
click at [1071, 22] on input "Search" at bounding box center [1078, 27] width 146 height 15
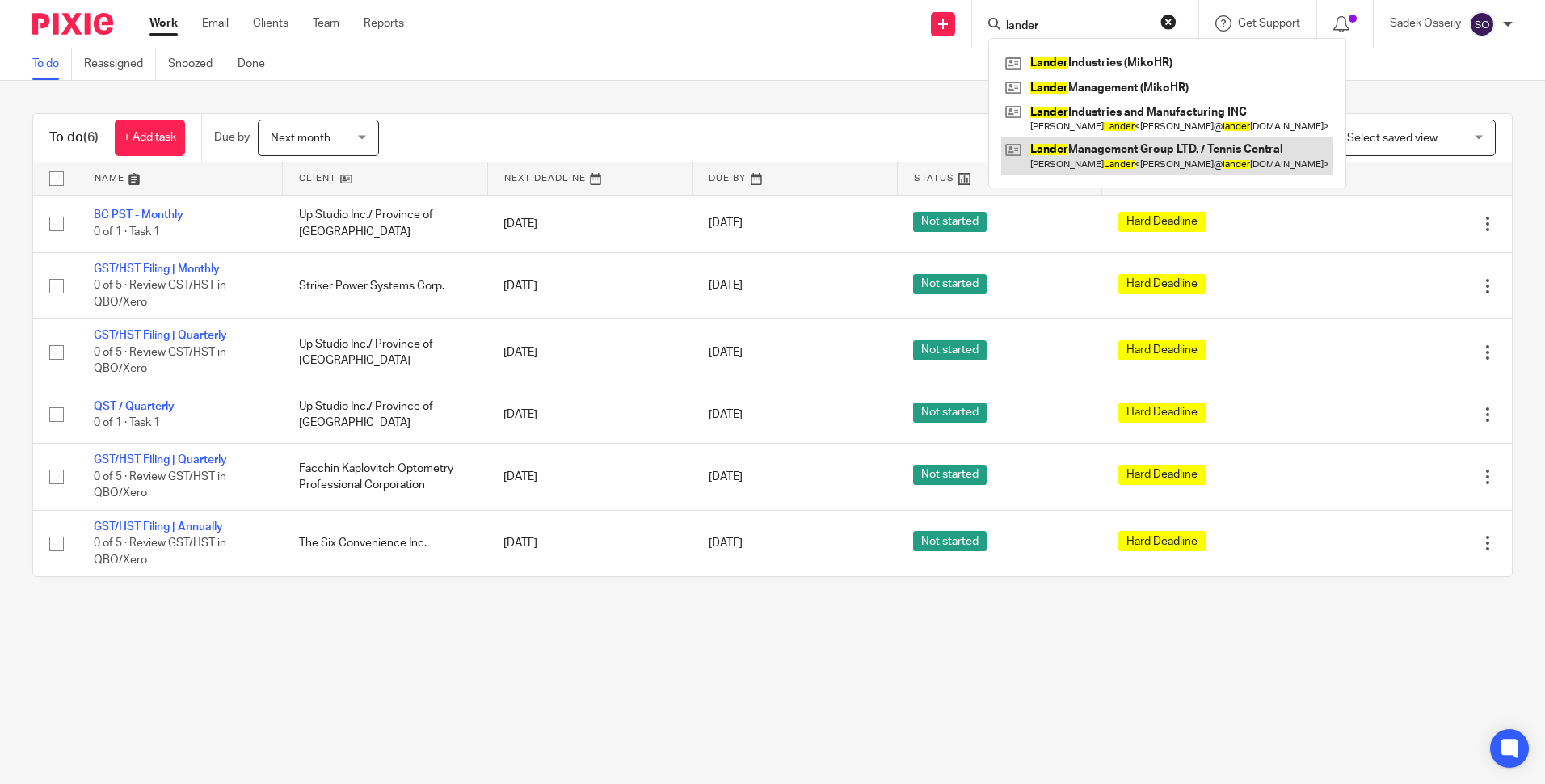
type input "lander"
click at [1086, 155] on link at bounding box center [1168, 156] width 333 height 37
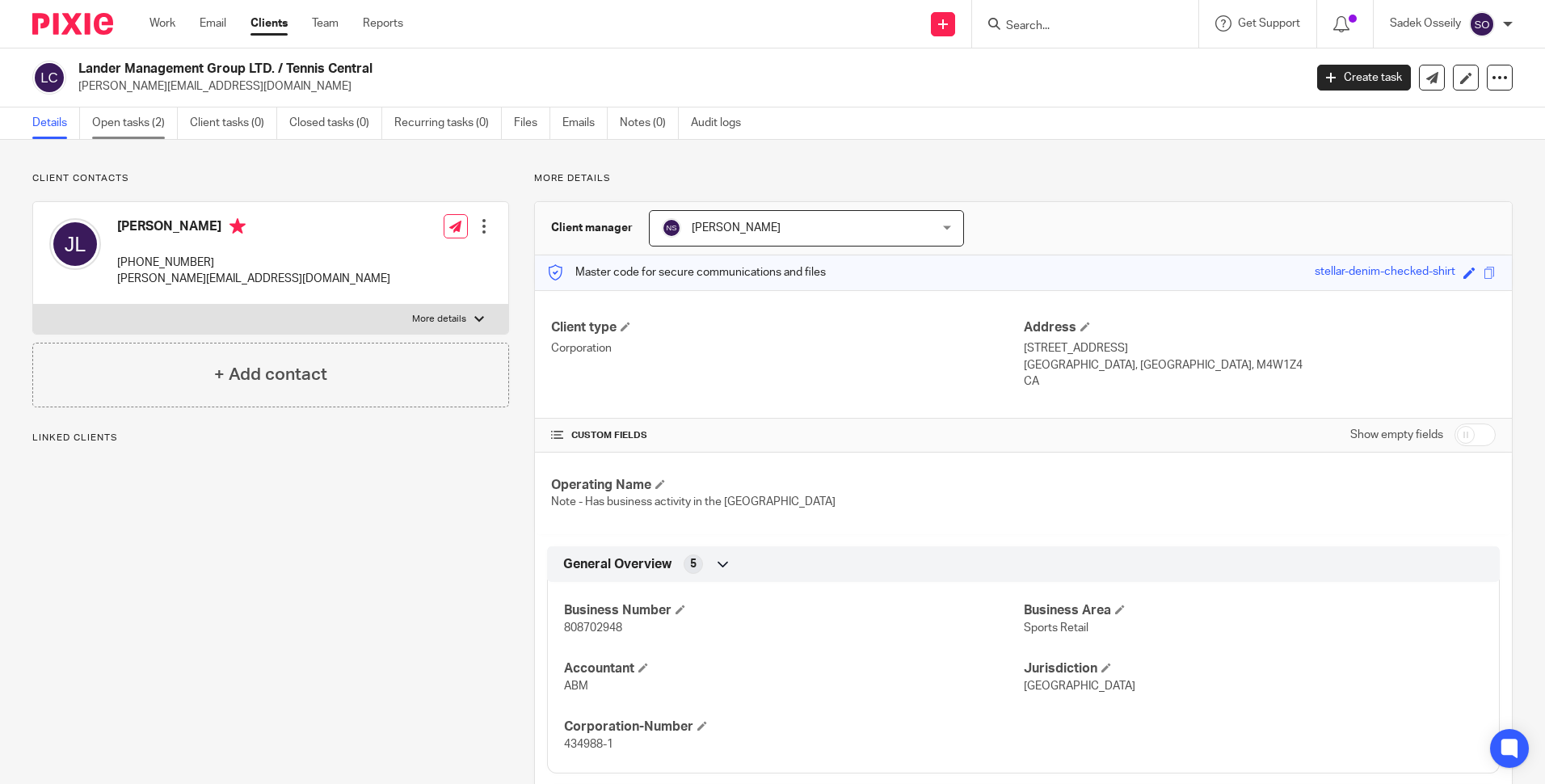
click at [147, 112] on link "Open tasks (2)" at bounding box center [135, 123] width 86 height 31
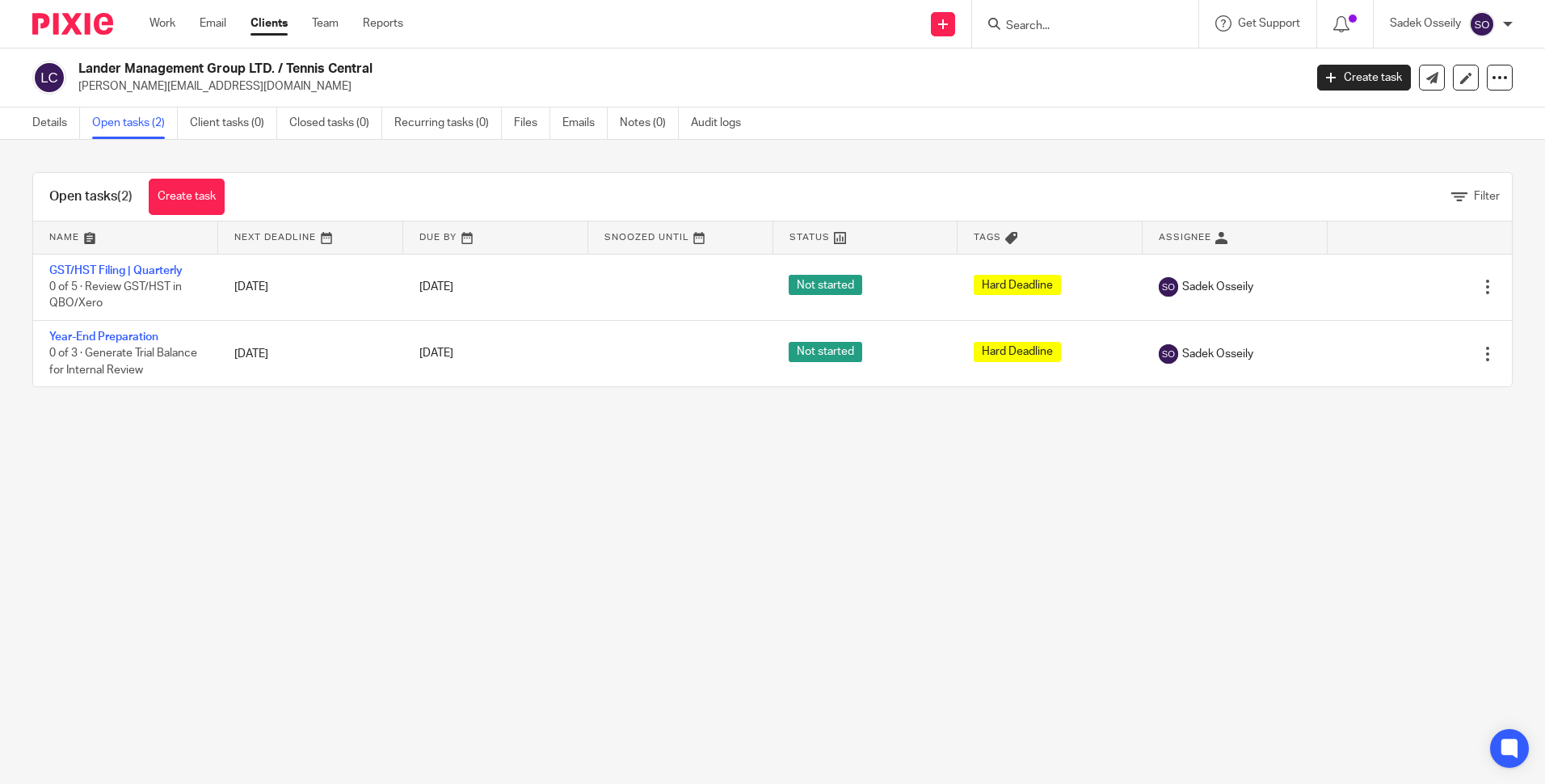
click at [716, 517] on main "Lander Management Group LTD. / Tennis Central [PERSON_NAME][EMAIL_ADDRESS][DOMA…" at bounding box center [772, 392] width 1545 height 784
